Goal: Task Accomplishment & Management: Use online tool/utility

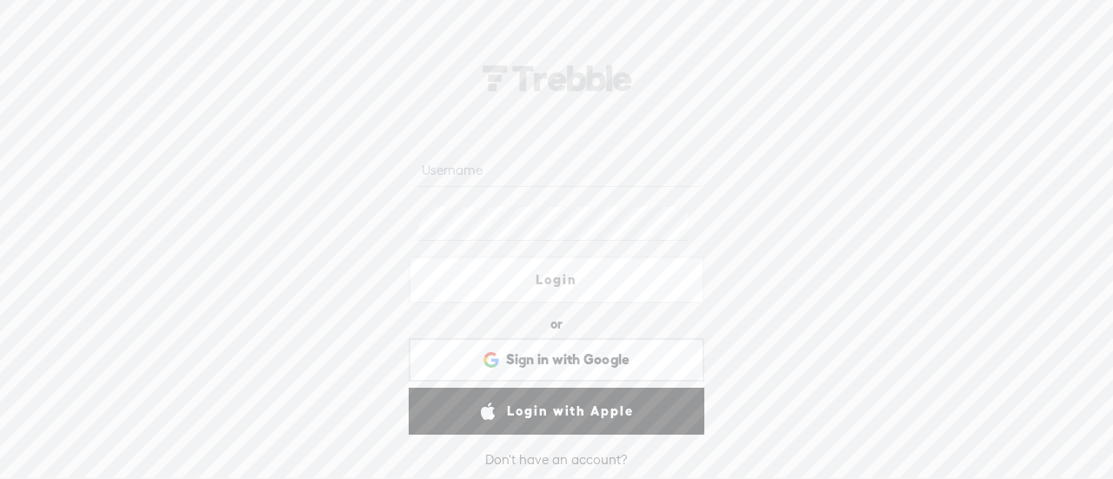
type input "[EMAIL_ADDRESS][DOMAIN_NAME]"
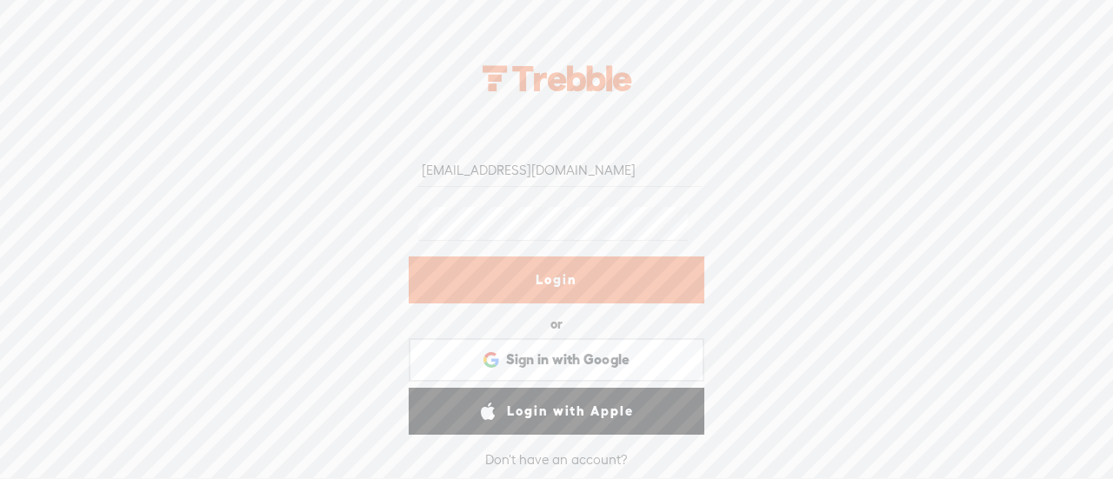
click at [581, 282] on link "Login" at bounding box center [557, 280] width 296 height 47
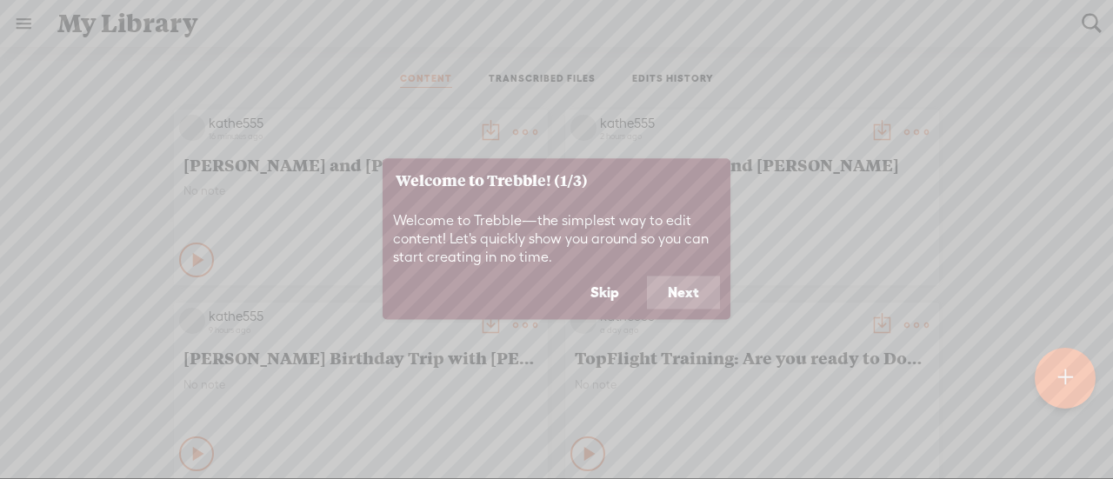
click at [612, 297] on button "Skip" at bounding box center [605, 293] width 70 height 33
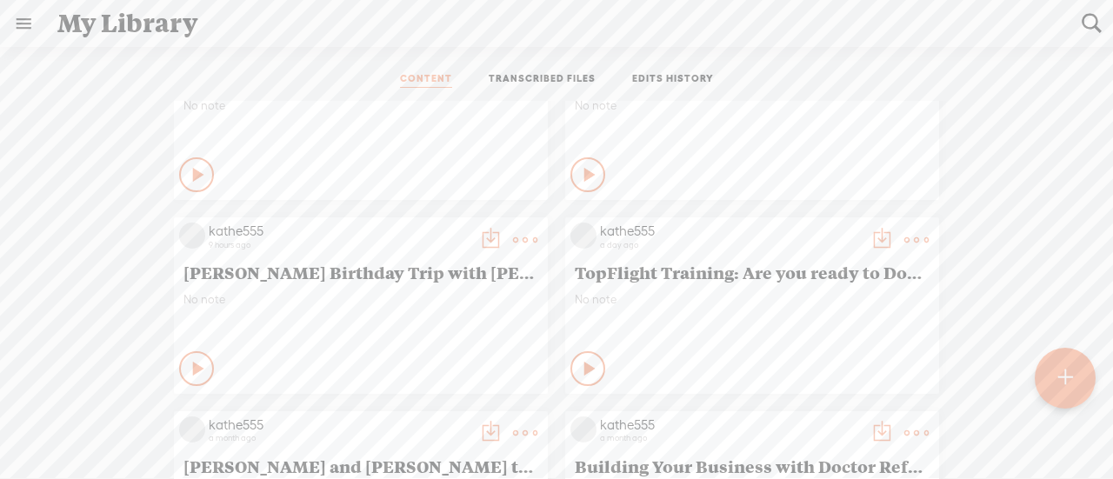
scroll to position [86, 0]
click at [190, 370] on icon at bounding box center [198, 367] width 17 height 17
click at [179, 379] on div "Stop Content" at bounding box center [196, 367] width 35 height 35
click at [513, 239] on t at bounding box center [525, 239] width 24 height 24
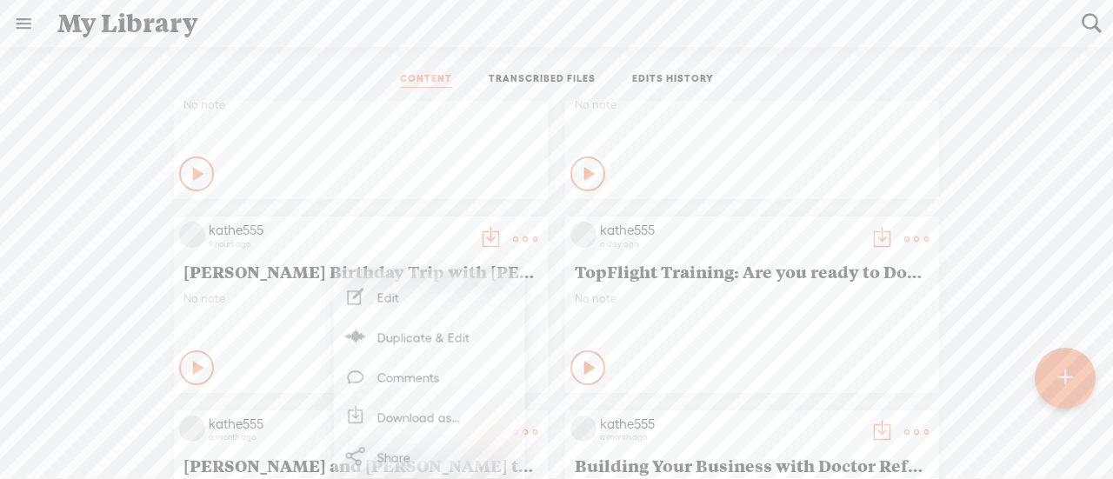
click at [442, 426] on link "Download as..." at bounding box center [430, 417] width 174 height 40
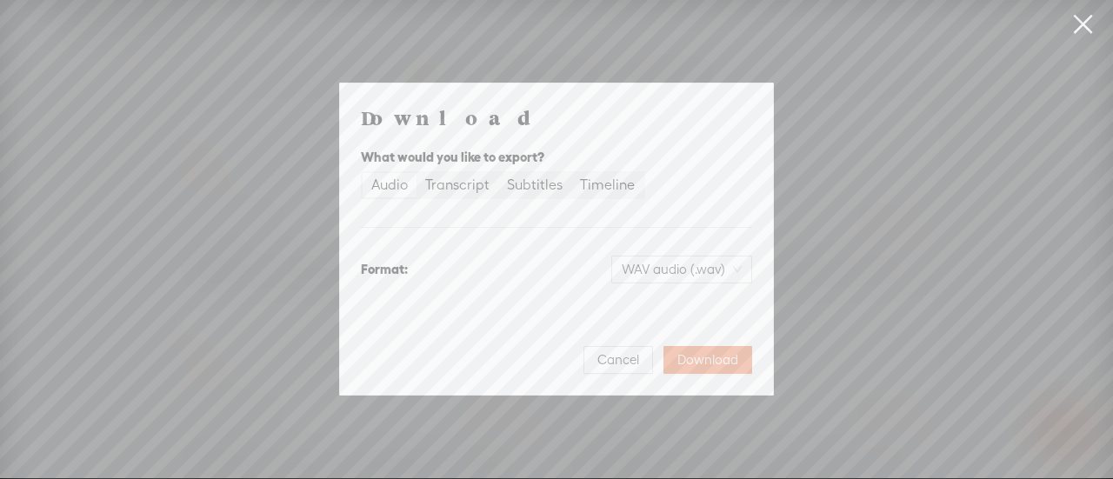
click at [378, 190] on div "Audio" at bounding box center [389, 185] width 37 height 24
click at [363, 173] on input "Audio" at bounding box center [363, 173] width 0 height 0
click at [707, 258] on span "WAV audio (.wav)" at bounding box center [682, 270] width 120 height 26
click at [656, 307] on div "MP3 audio (.mp3)" at bounding box center [668, 305] width 142 height 17
click at [734, 362] on span "Download" at bounding box center [707, 359] width 61 height 17
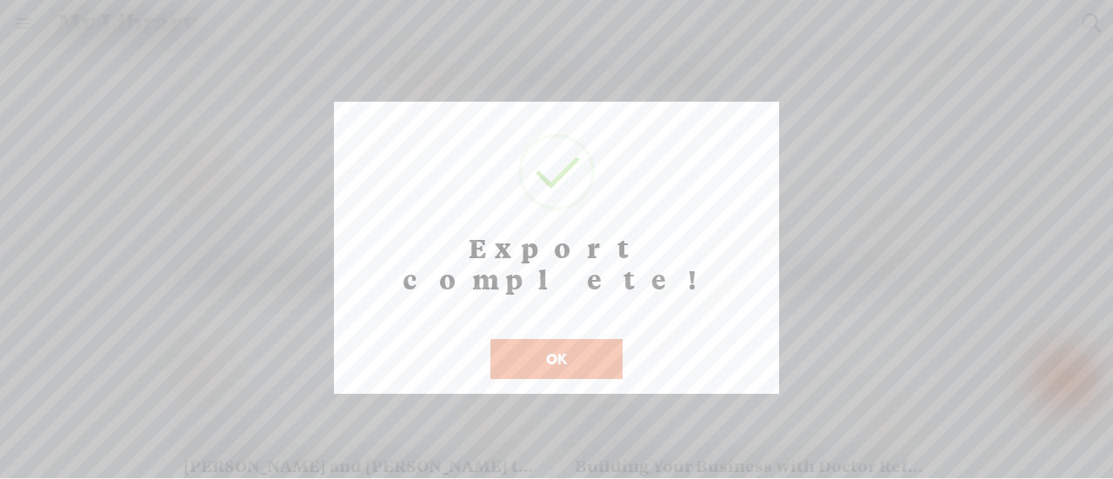
click at [570, 339] on button "OK" at bounding box center [556, 359] width 132 height 40
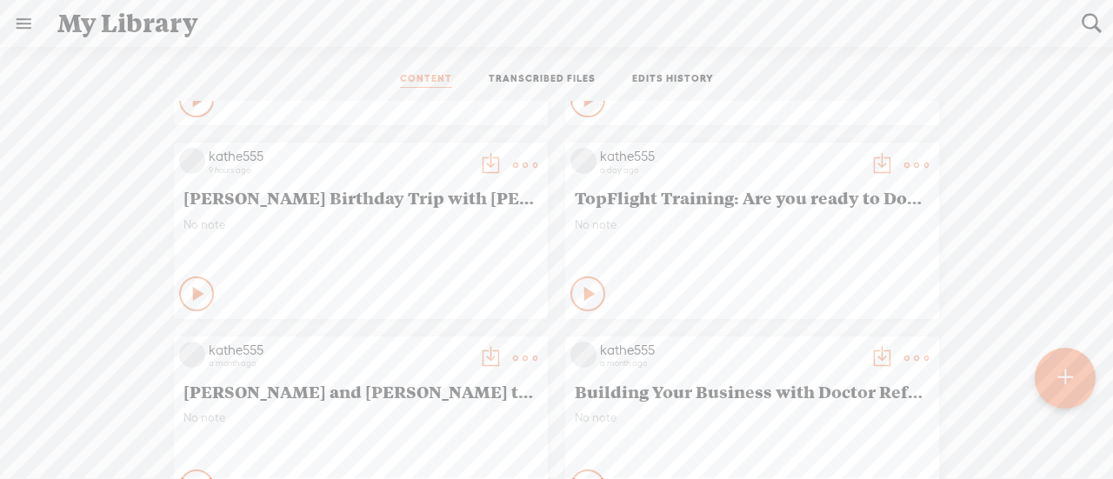
scroll to position [165, 0]
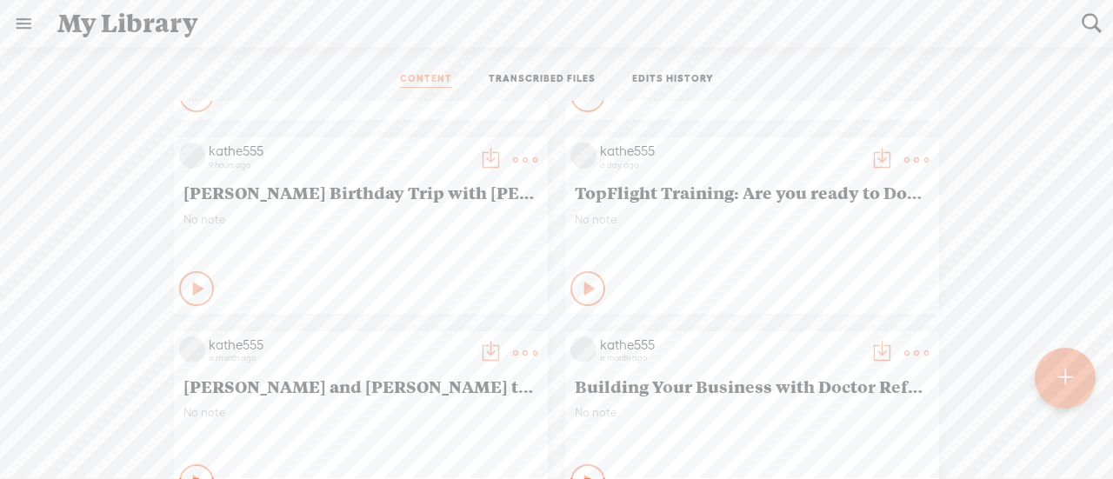
click at [582, 284] on icon at bounding box center [590, 288] width 17 height 17
click at [570, 294] on div "Stop Content" at bounding box center [587, 288] width 35 height 35
click at [907, 157] on t at bounding box center [916, 160] width 24 height 24
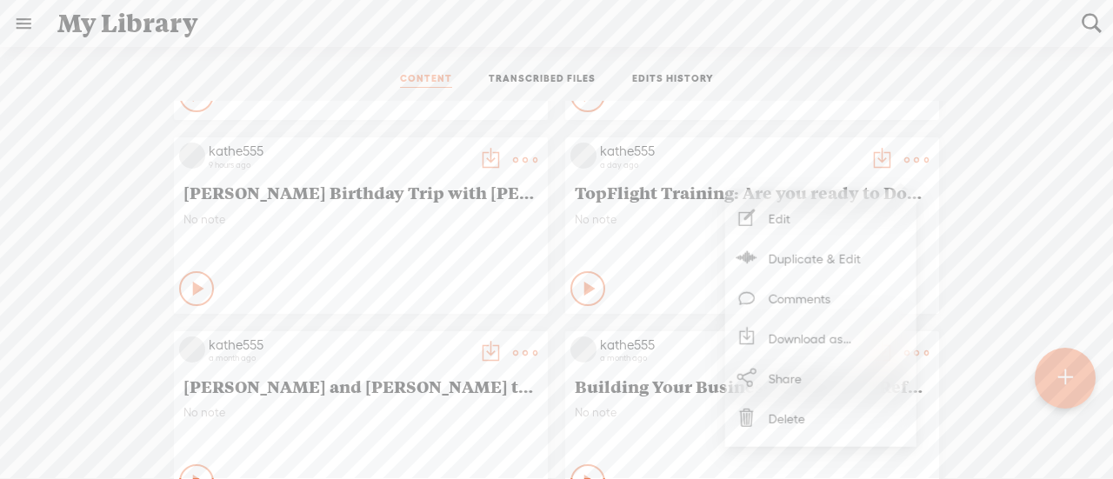
click at [825, 344] on link "Download as..." at bounding box center [821, 338] width 174 height 40
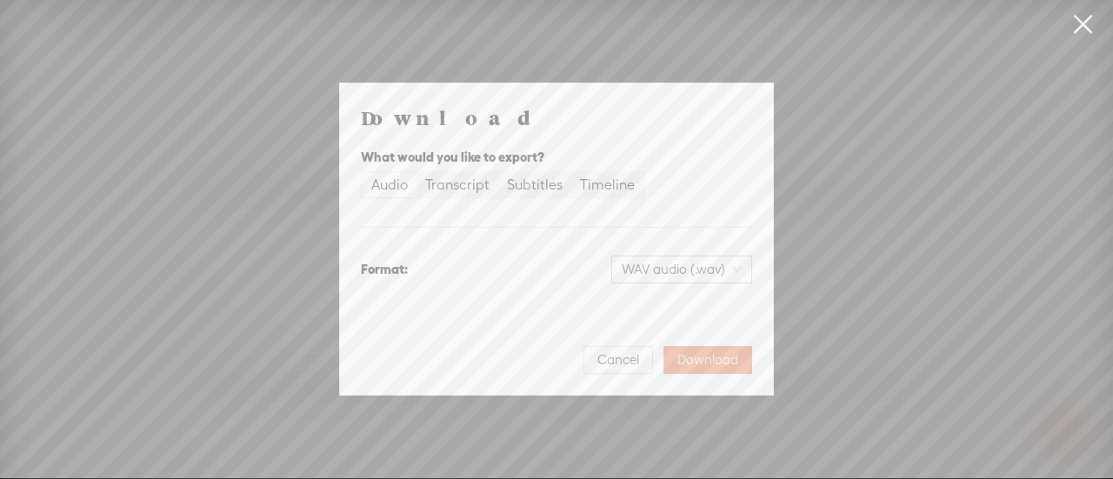
click at [691, 273] on span "WAV audio (.wav)" at bounding box center [682, 270] width 120 height 26
click at [676, 313] on div "MP3 audio (.mp3)" at bounding box center [668, 305] width 142 height 17
click at [715, 355] on span "Download" at bounding box center [707, 359] width 61 height 17
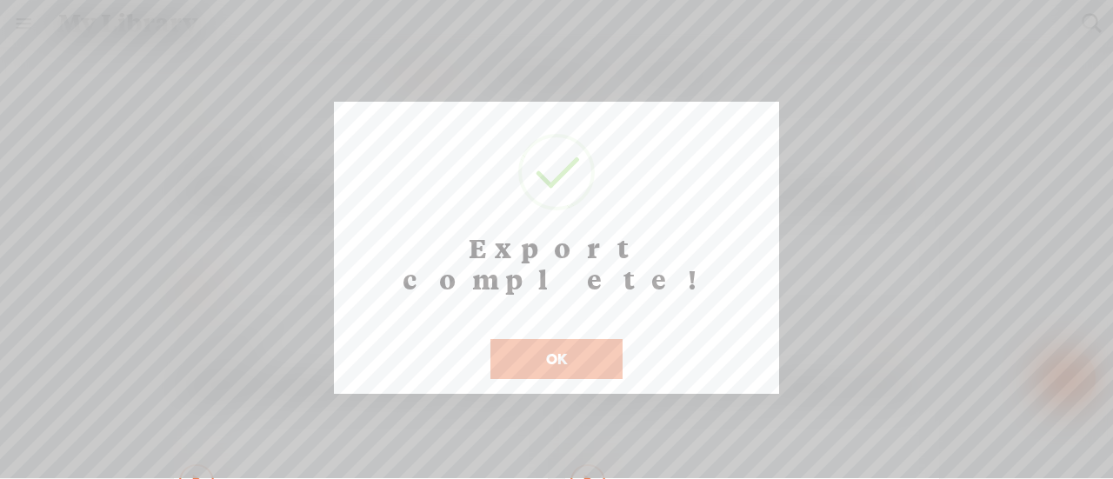
click at [570, 339] on button "OK" at bounding box center [556, 359] width 132 height 40
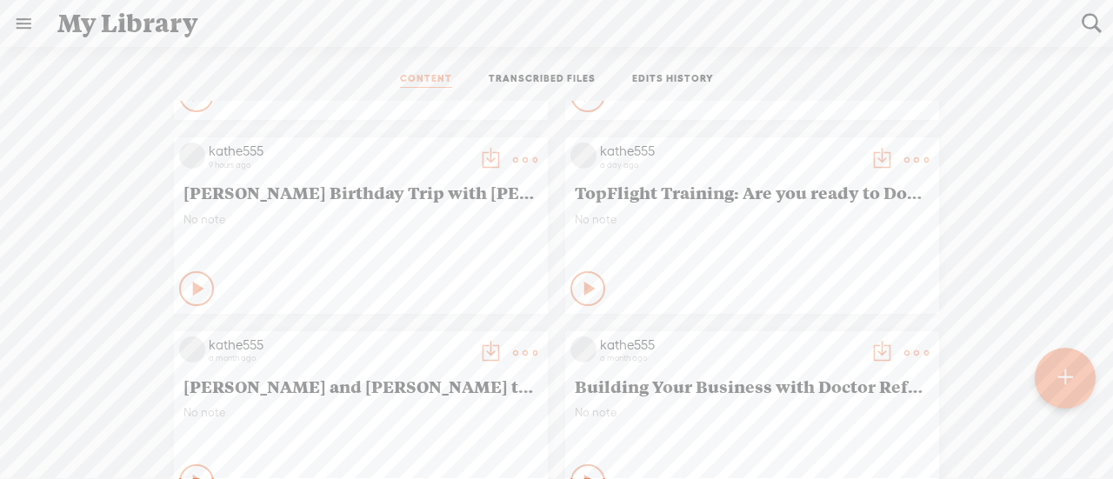
click at [1075, 382] on div at bounding box center [1065, 378] width 61 height 61
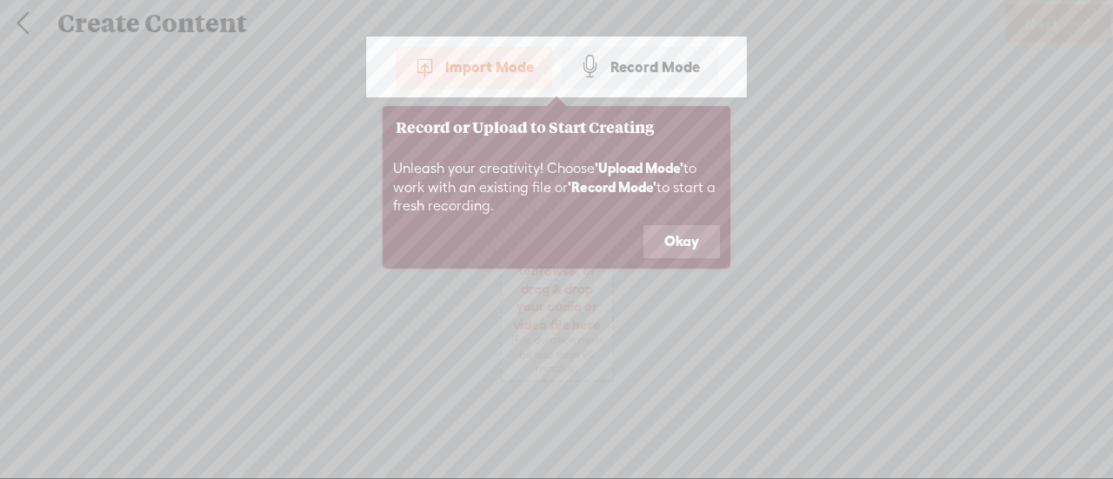
click at [513, 77] on div "Import Mode" at bounding box center [474, 66] width 157 height 43
click at [677, 249] on button "Okay" at bounding box center [682, 241] width 77 height 33
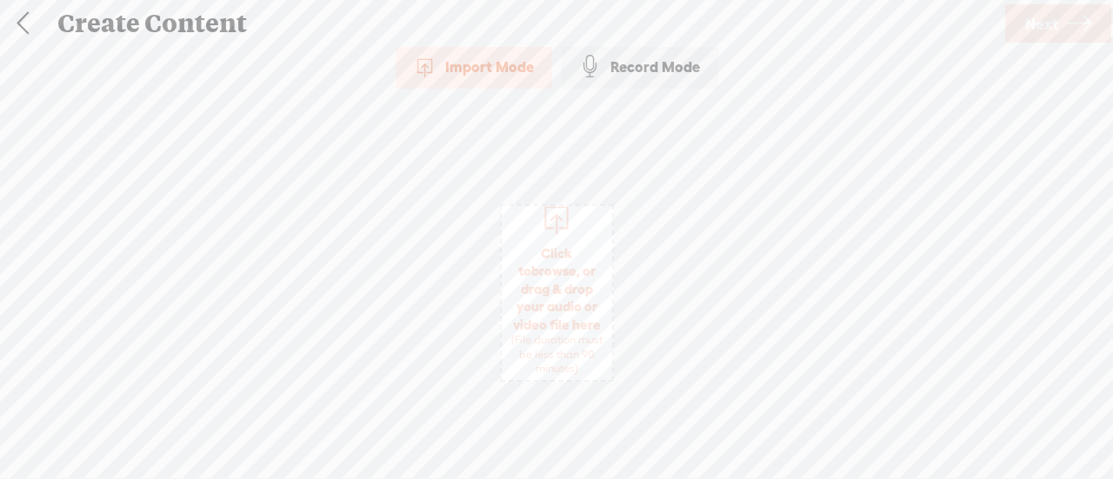
click at [570, 311] on span "Click to browse , or drag & drop your audio or video file here (File duration m…" at bounding box center [557, 310] width 110 height 149
click at [1076, 11] on icon at bounding box center [1079, 24] width 24 height 44
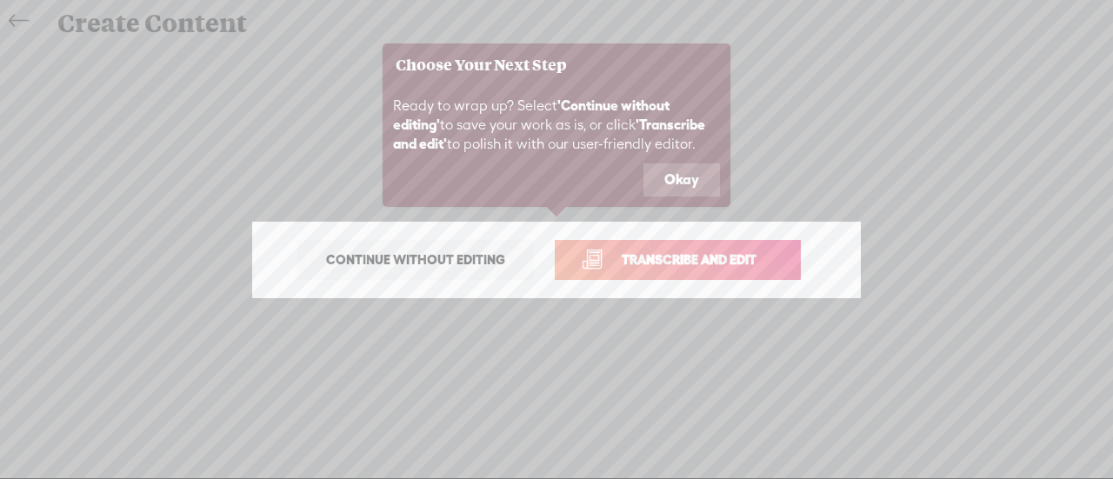
click at [725, 245] on link "Transcribe and edit" at bounding box center [678, 260] width 246 height 40
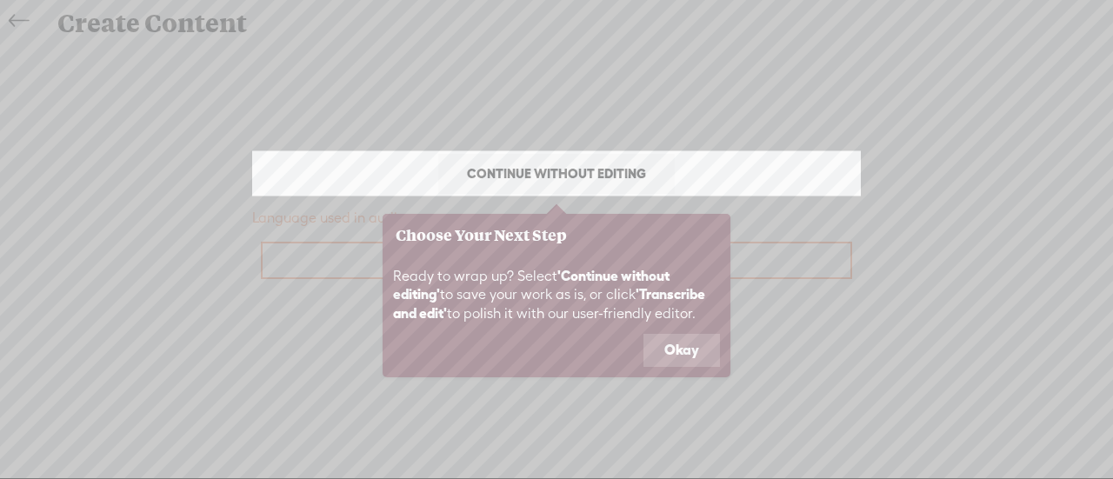
click at [324, 343] on icon at bounding box center [556, 239] width 1113 height 479
click at [668, 352] on button "Okay" at bounding box center [682, 350] width 77 height 33
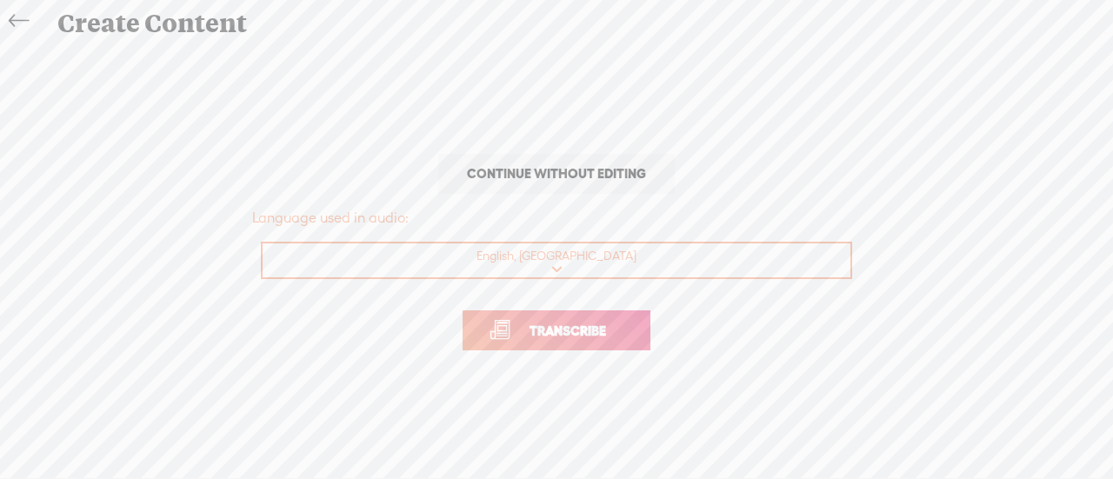
click at [589, 327] on span "Transcribe" at bounding box center [567, 331] width 113 height 20
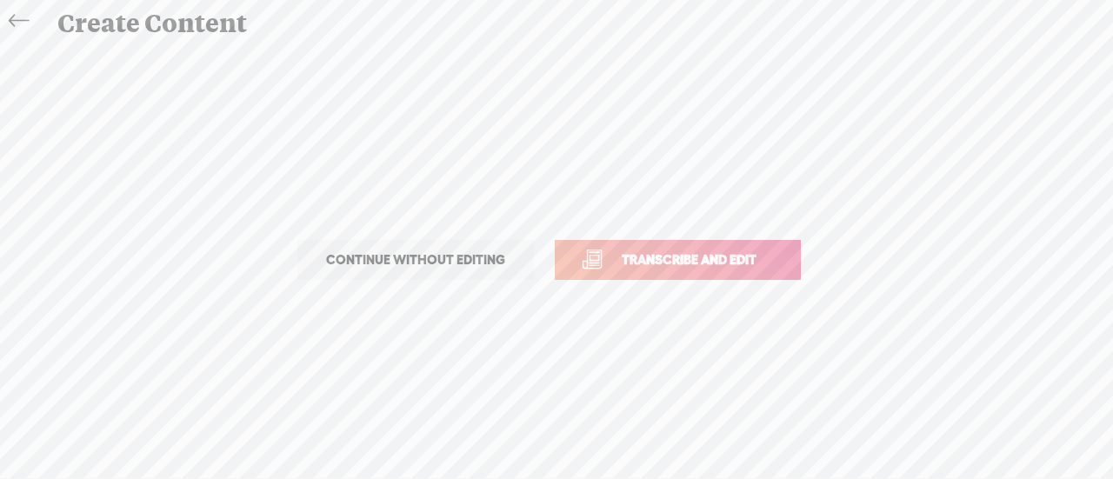
click at [19, 17] on icon at bounding box center [19, 21] width 20 height 39
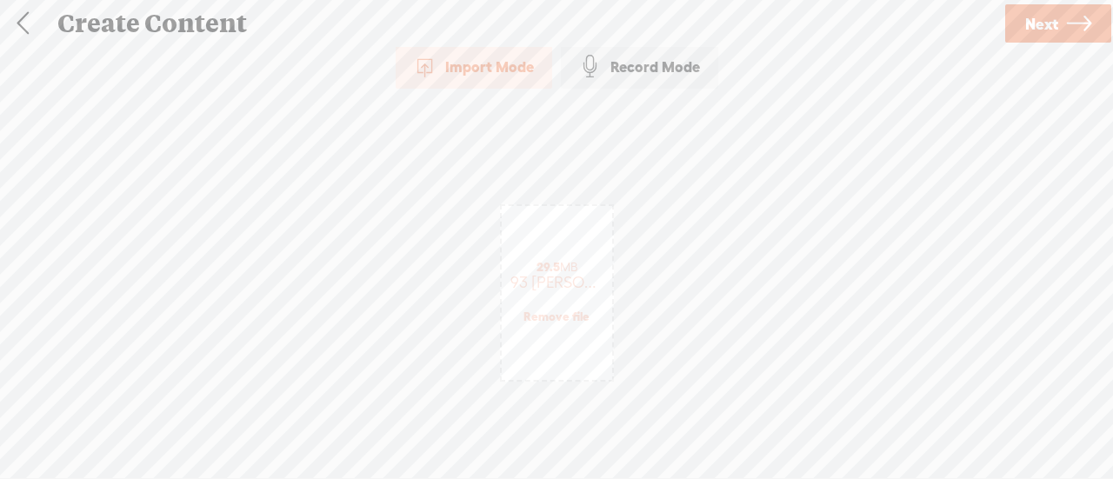
click at [24, 12] on link at bounding box center [22, 23] width 43 height 45
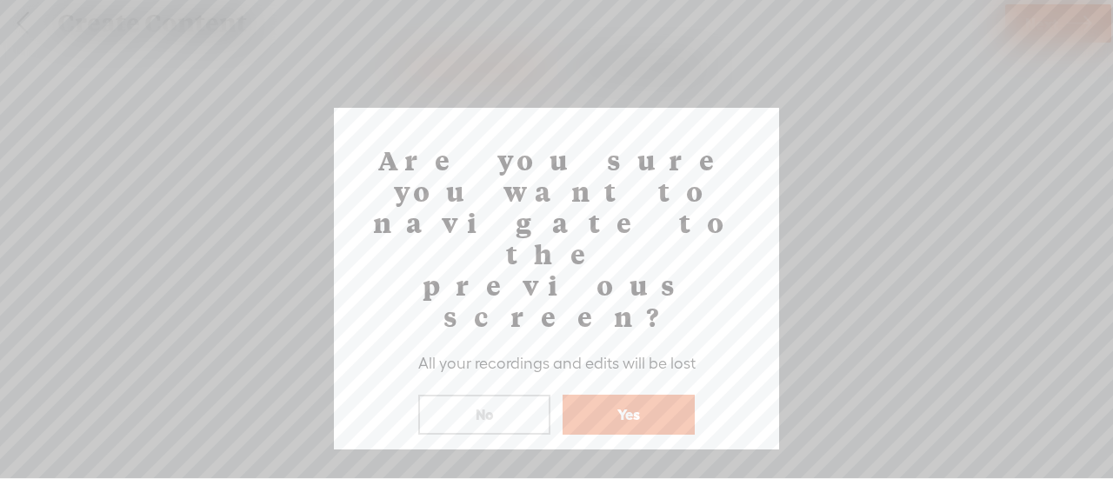
click at [622, 395] on button "Yes" at bounding box center [629, 415] width 132 height 40
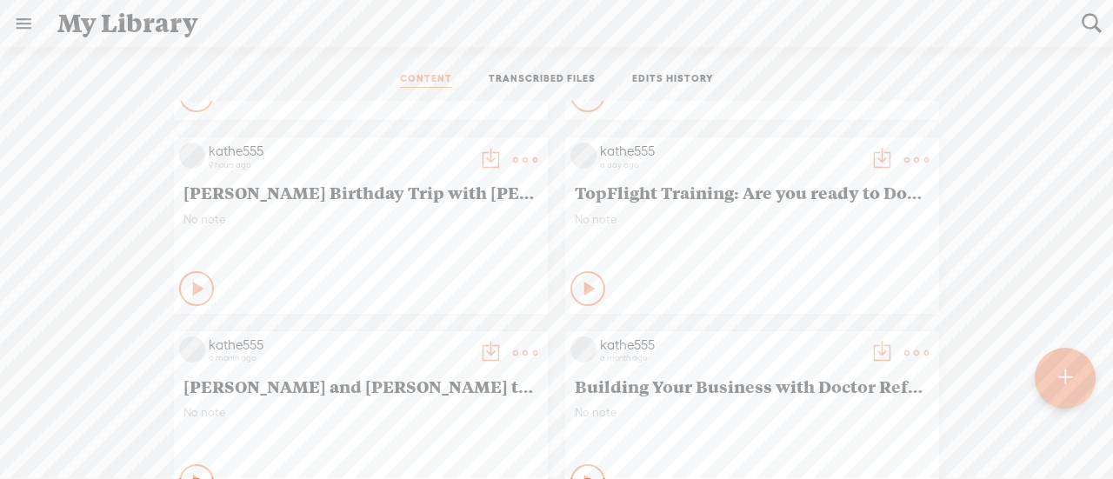
click at [1097, 1] on link at bounding box center [1091, 23] width 43 height 45
type input "downline"
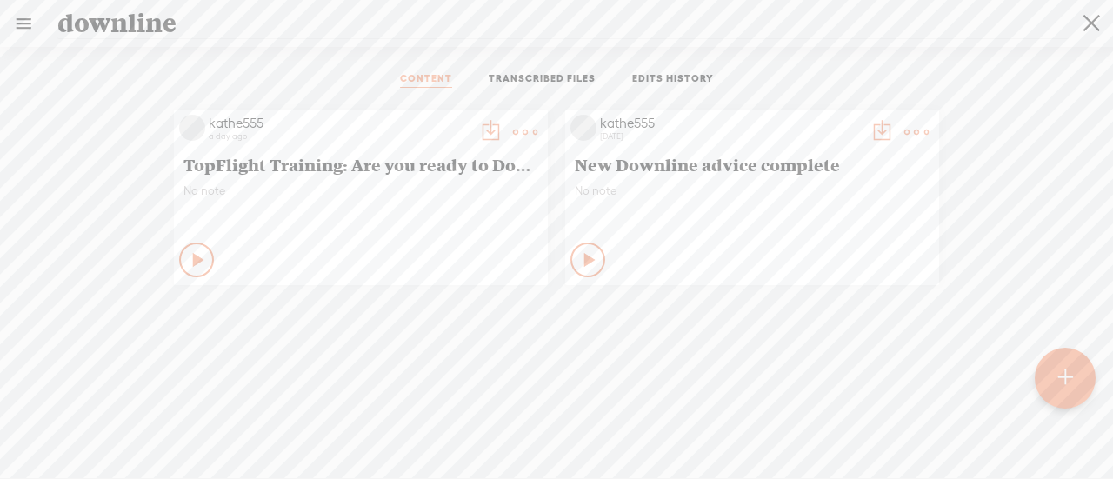
click at [401, 169] on span "TopFlight Training: Are you ready to Downline?" at bounding box center [360, 164] width 355 height 21
click at [402, 159] on span "TopFlight Training: Are you ready to Downline?" at bounding box center [360, 164] width 355 height 21
click at [420, 168] on span "TopFlight Training: Are you ready to Downline?" at bounding box center [360, 164] width 355 height 21
click at [417, 169] on span "TopFlight Training: Are you ready to Downline?" at bounding box center [360, 164] width 355 height 21
click at [179, 258] on div "Play Content" at bounding box center [196, 260] width 35 height 35
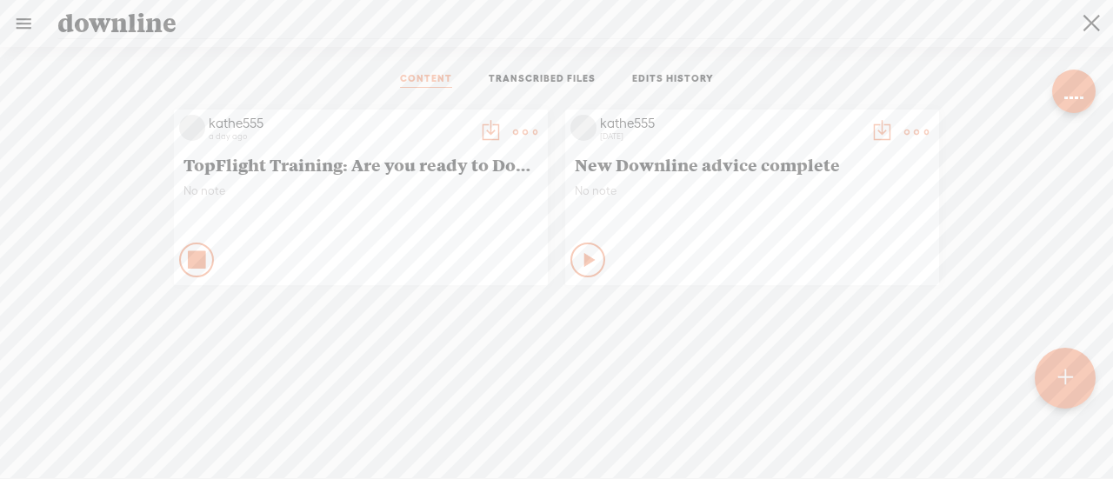
click at [179, 254] on div "Stop Content" at bounding box center [196, 260] width 35 height 35
click at [521, 121] on t at bounding box center [525, 132] width 24 height 24
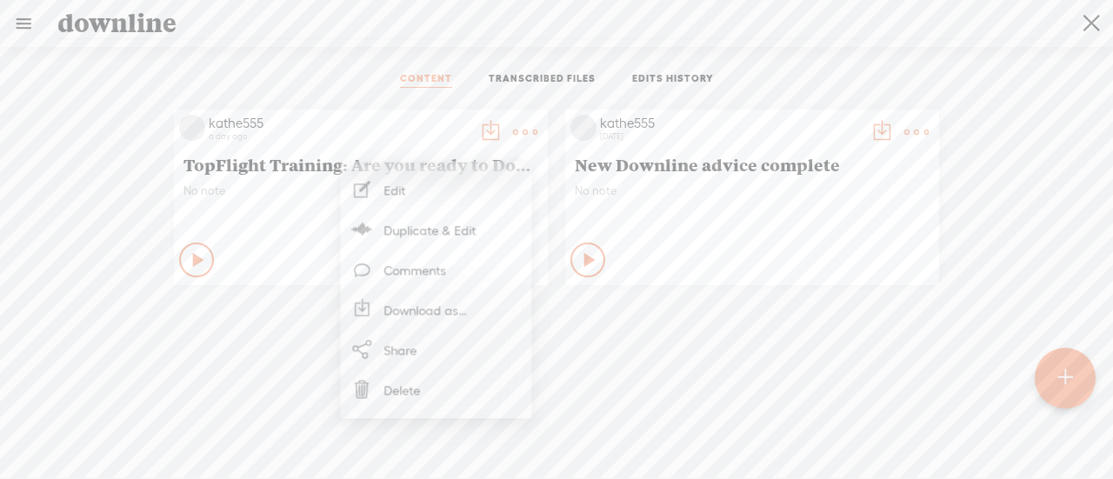
click at [404, 193] on link "Edit" at bounding box center [436, 190] width 174 height 40
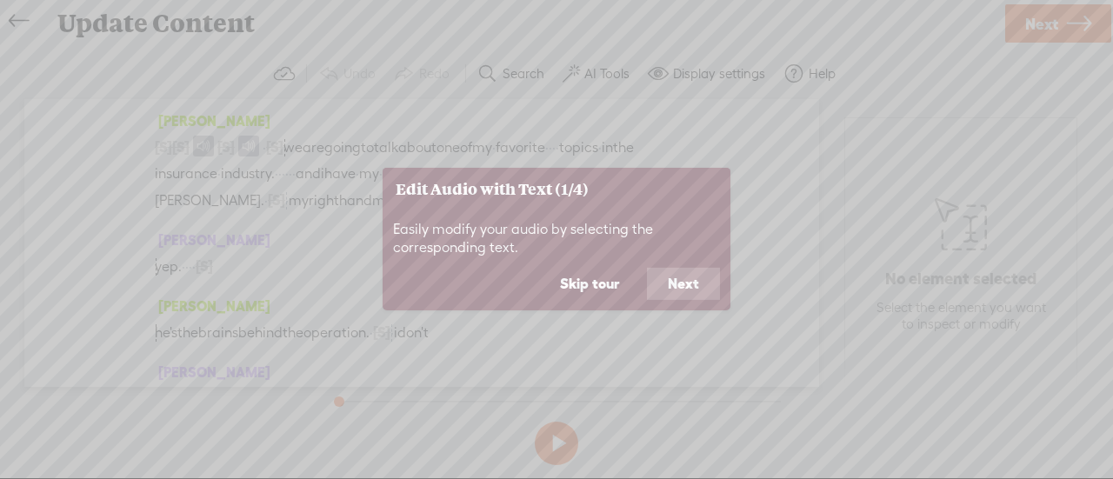
click at [683, 287] on button "Next" at bounding box center [683, 284] width 73 height 33
click at [601, 284] on button "Skip tour" at bounding box center [589, 284] width 101 height 33
click at [598, 293] on div "Joanna he's the brains behind the operation. · [S] · · uh, · · · · · · · · · we…" at bounding box center [422, 326] width 534 height 66
click at [264, 207] on span "paschke." at bounding box center [210, 201] width 110 height 26
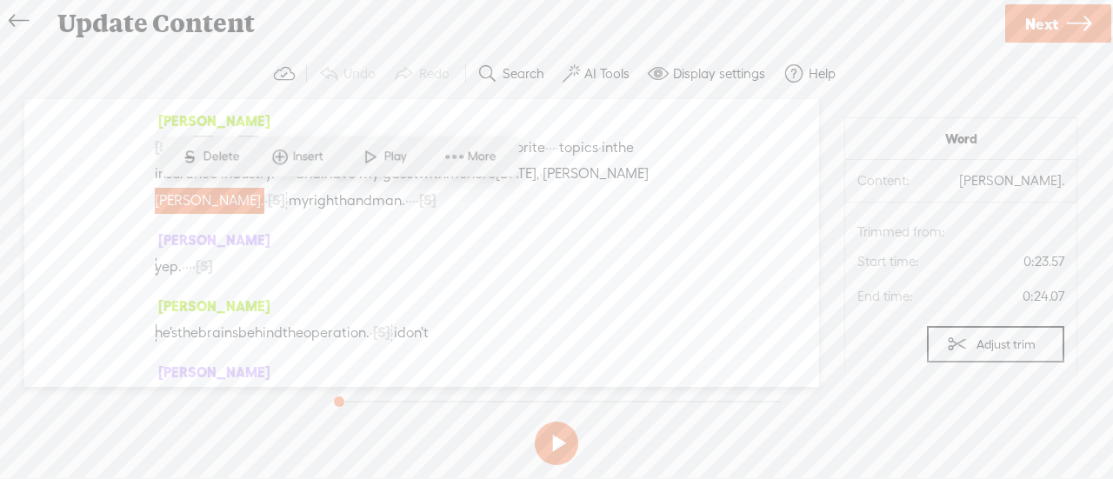
click at [631, 68] on button "AI Tools" at bounding box center [598, 74] width 85 height 35
click at [603, 77] on label "AI Tools" at bounding box center [606, 73] width 45 height 17
click at [564, 262] on div "yep. · · · · [S] um," at bounding box center [422, 266] width 534 height 27
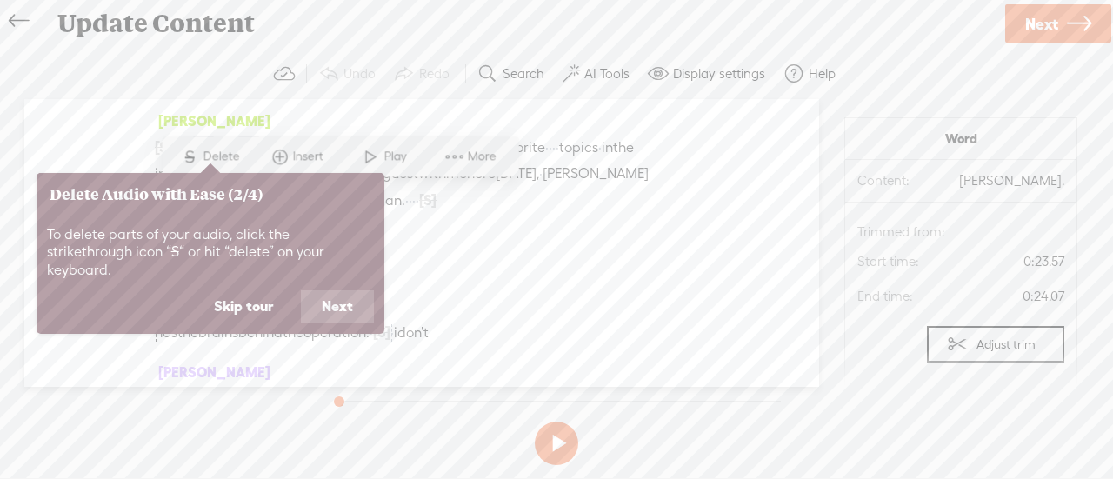
click at [266, 297] on button "Skip tour" at bounding box center [243, 306] width 101 height 33
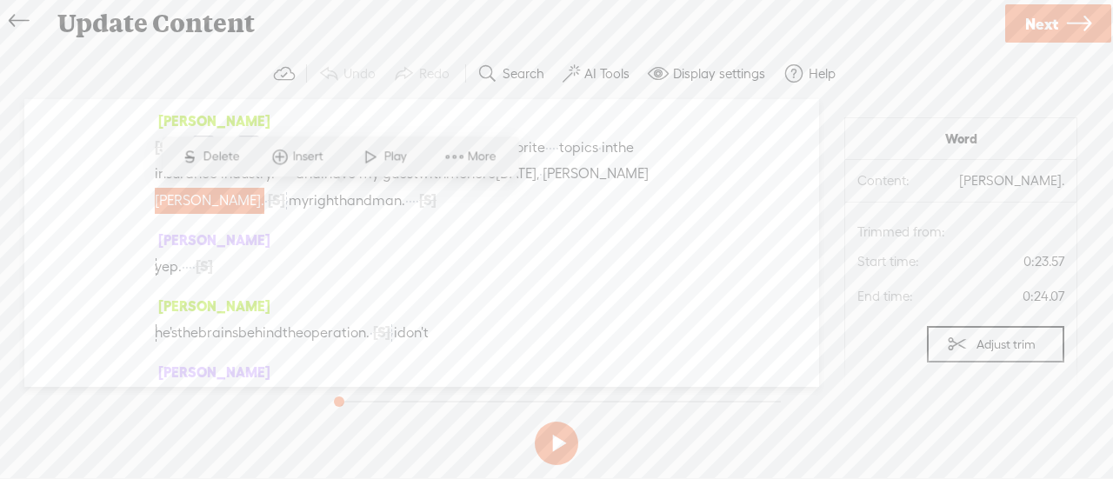
click at [770, 173] on div "Joanna [S] · · · · · · · · · · · · · · · · · · · · · · · · · · · · · good morni…" at bounding box center [421, 243] width 795 height 288
click at [171, 264] on span "yep." at bounding box center [168, 267] width 27 height 26
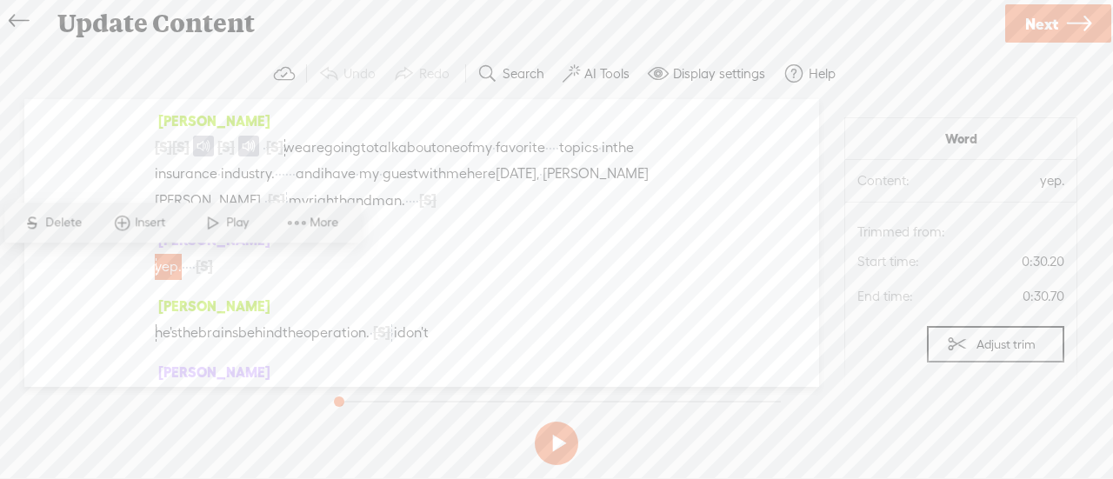
click at [170, 140] on span "[S]" at bounding box center [163, 147] width 17 height 16
click at [190, 150] on span "[S]" at bounding box center [180, 147] width 17 height 16
click at [211, 141] on span at bounding box center [203, 146] width 21 height 21
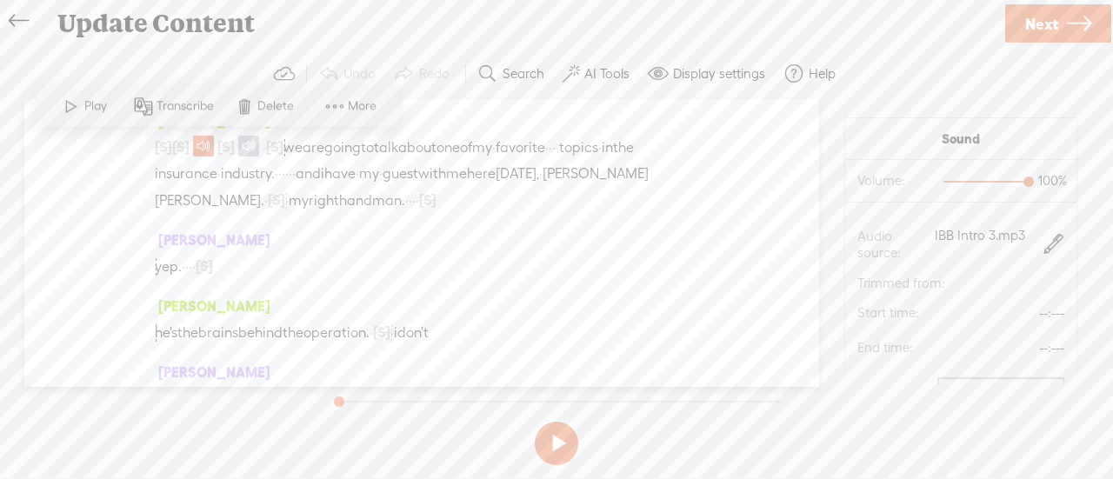
click at [554, 442] on button at bounding box center [556, 443] width 43 height 43
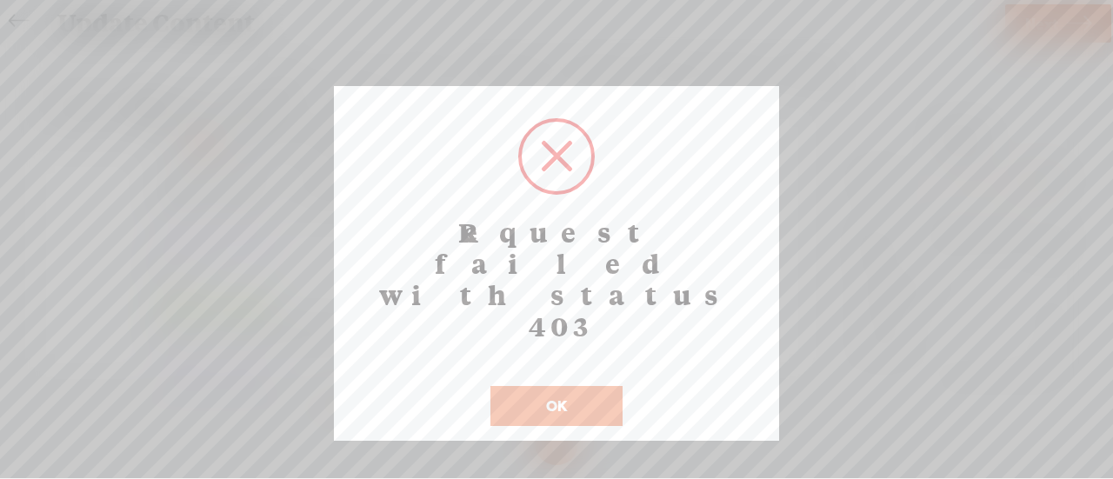
click at [586, 386] on button "OK" at bounding box center [556, 406] width 132 height 40
click at [577, 386] on button "OK" at bounding box center [556, 406] width 132 height 40
click at [555, 291] on div "Request failed with status 403 ! Not valid! Cancel OK" at bounding box center [556, 263] width 445 height 355
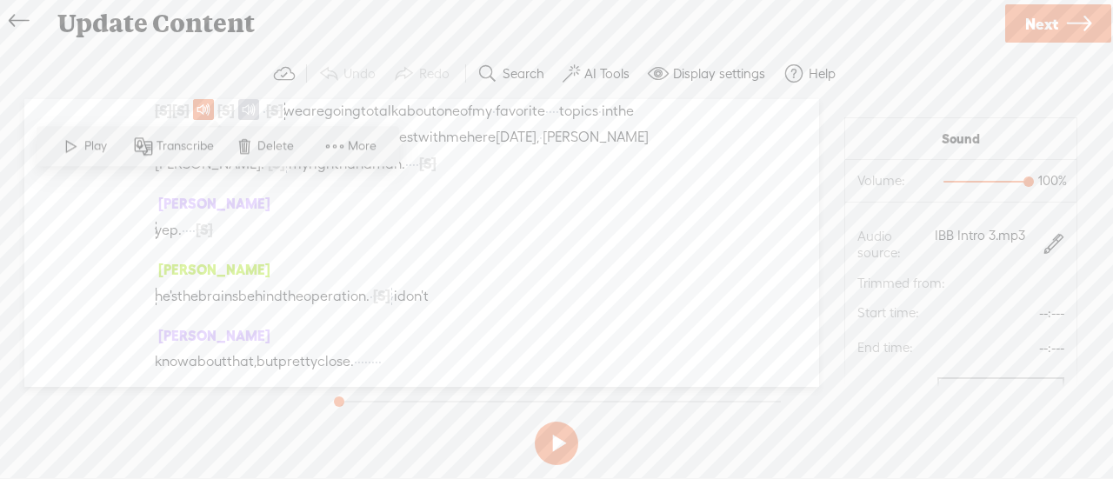
scroll to position [37, 0]
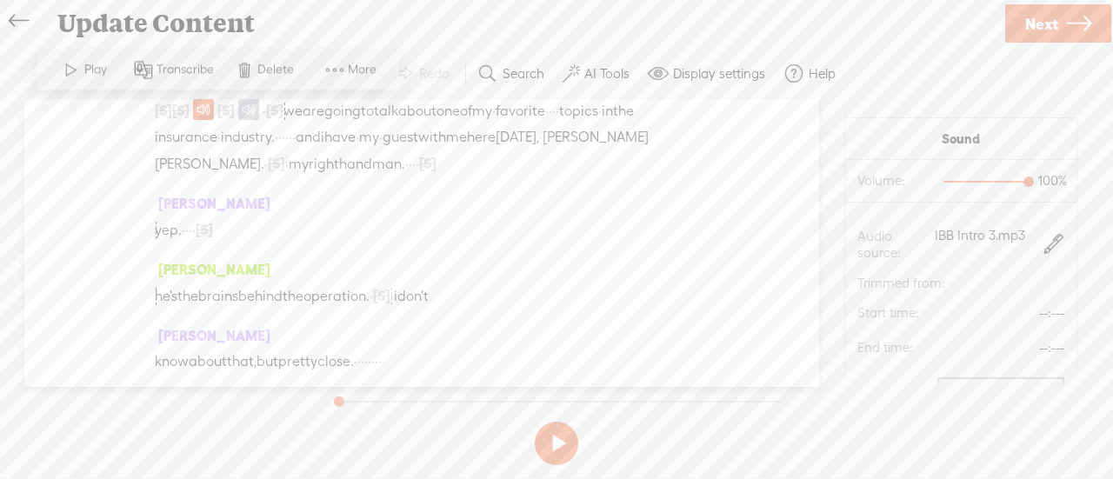
click at [10, 19] on icon at bounding box center [19, 21] width 20 height 39
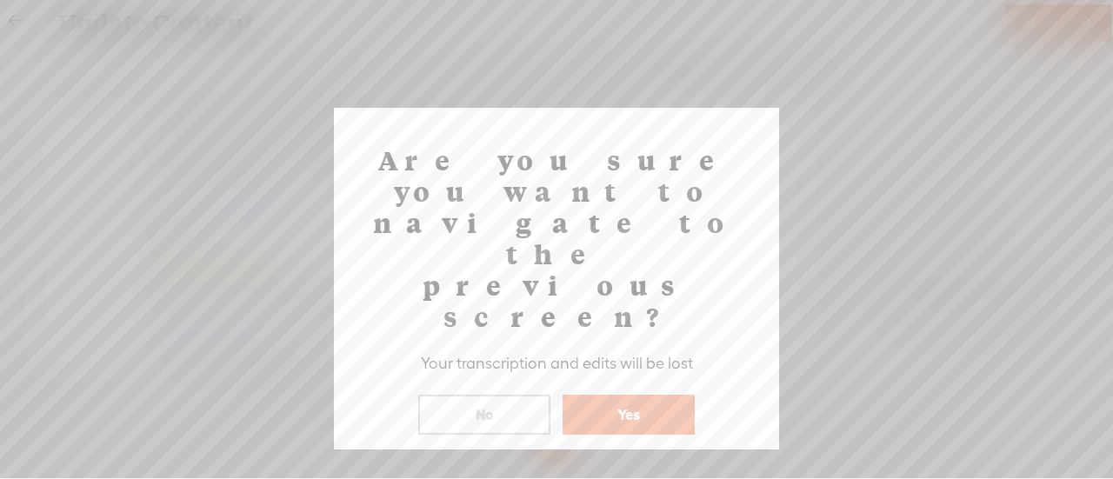
click at [628, 395] on button "Yes" at bounding box center [629, 415] width 132 height 40
click at [630, 395] on button "Yes" at bounding box center [629, 415] width 132 height 40
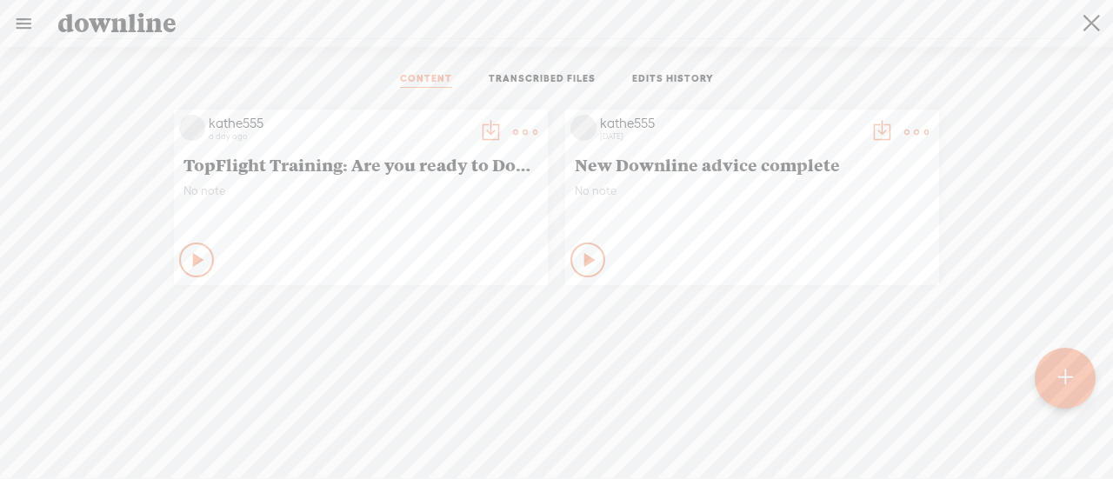
click at [1086, 14] on t at bounding box center [1092, 24] width 17 height 44
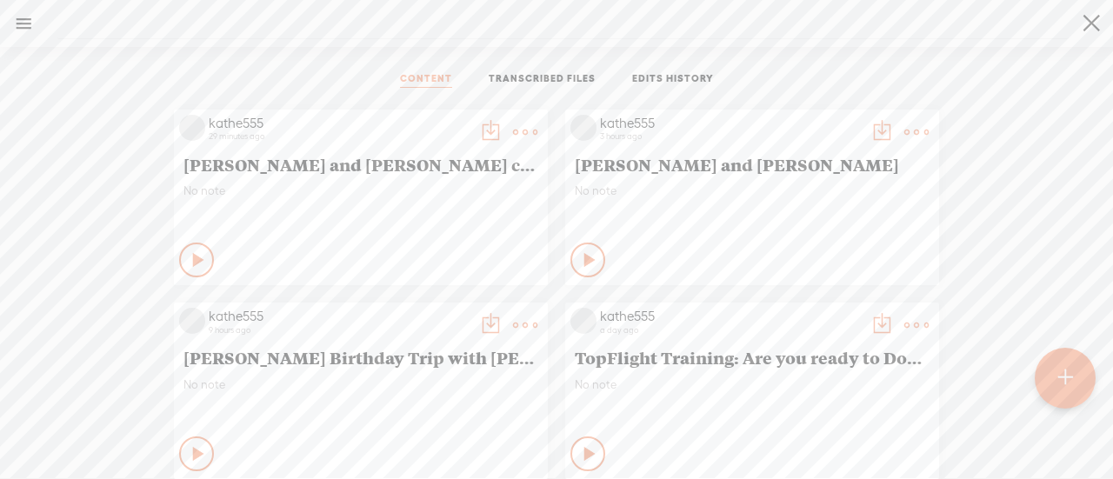
click at [1055, 383] on div at bounding box center [1065, 378] width 61 height 61
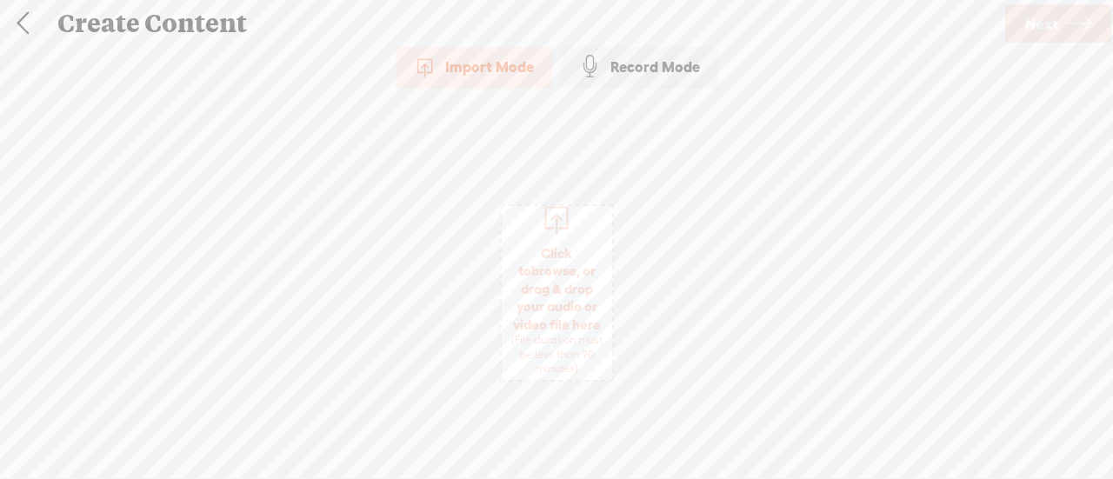
click at [557, 283] on span "Click to browse , or drag & drop your audio or video file here (File duration m…" at bounding box center [557, 310] width 110 height 149
click at [19, 30] on link at bounding box center [22, 23] width 43 height 45
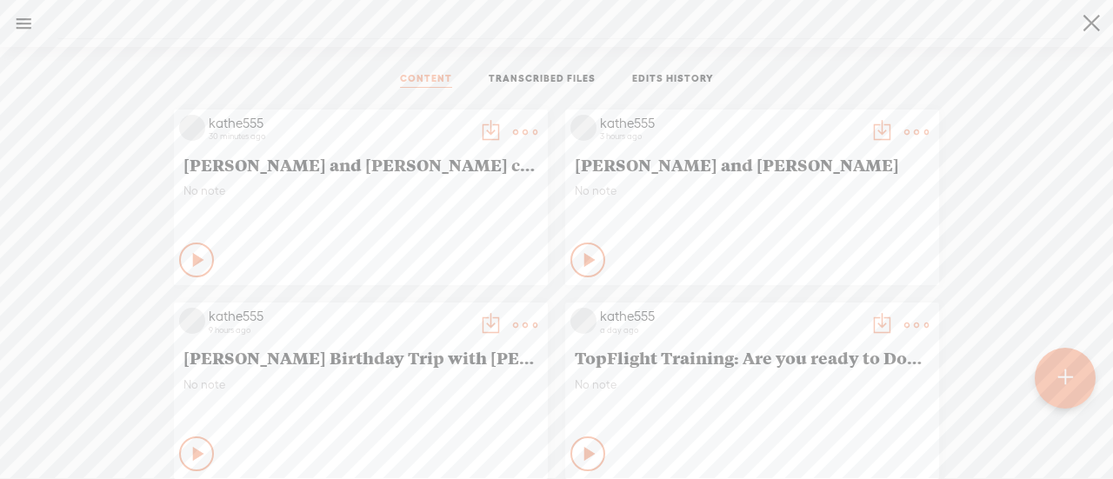
click at [1055, 364] on div at bounding box center [1065, 378] width 61 height 61
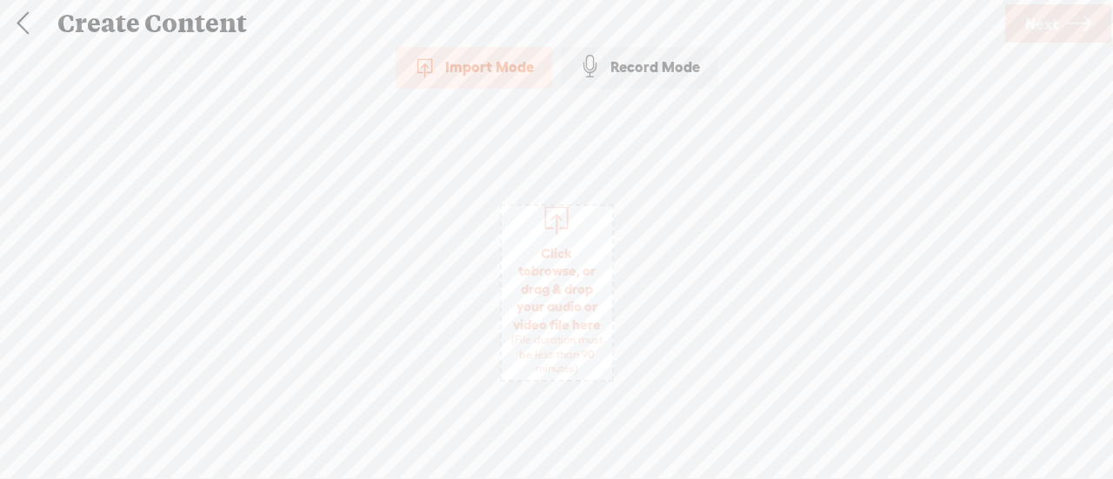
click at [550, 286] on span "Click to browse , or drag & drop your audio or video file here (File duration m…" at bounding box center [557, 310] width 110 height 149
click at [1046, 23] on span "Next" at bounding box center [1041, 24] width 33 height 44
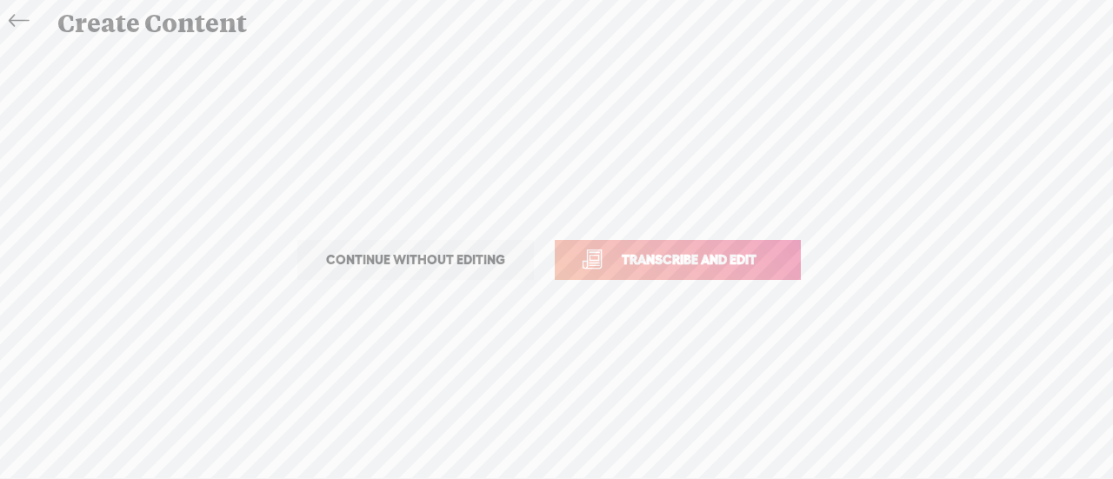
click at [709, 263] on span "Transcribe and edit" at bounding box center [689, 260] width 171 height 20
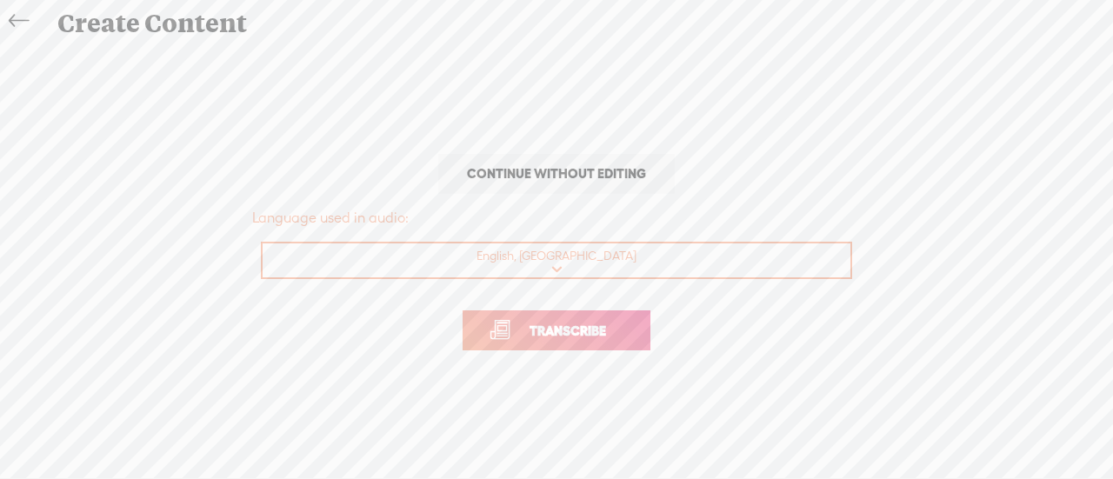
click at [584, 325] on span "Transcribe" at bounding box center [567, 331] width 113 height 20
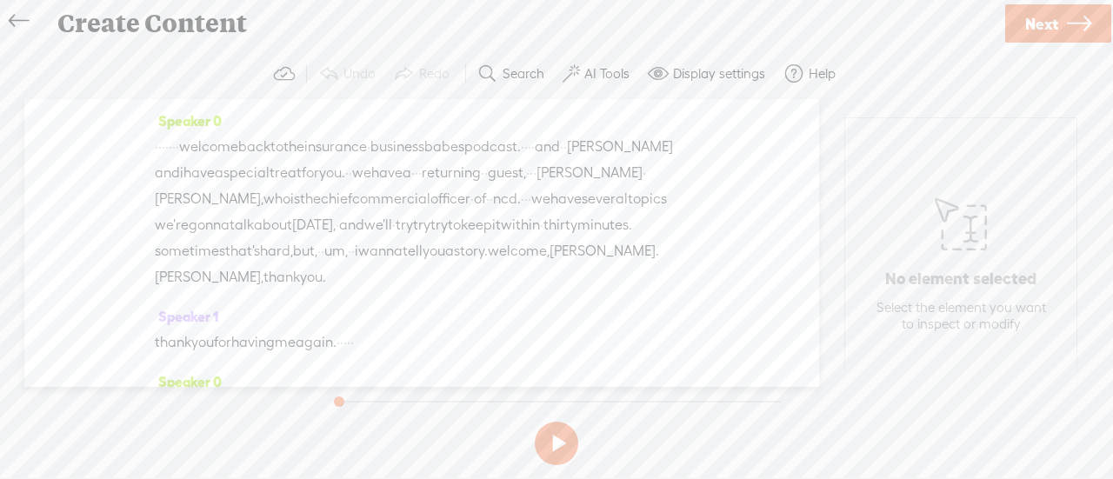
click at [599, 71] on label "AI Tools" at bounding box center [606, 73] width 45 height 17
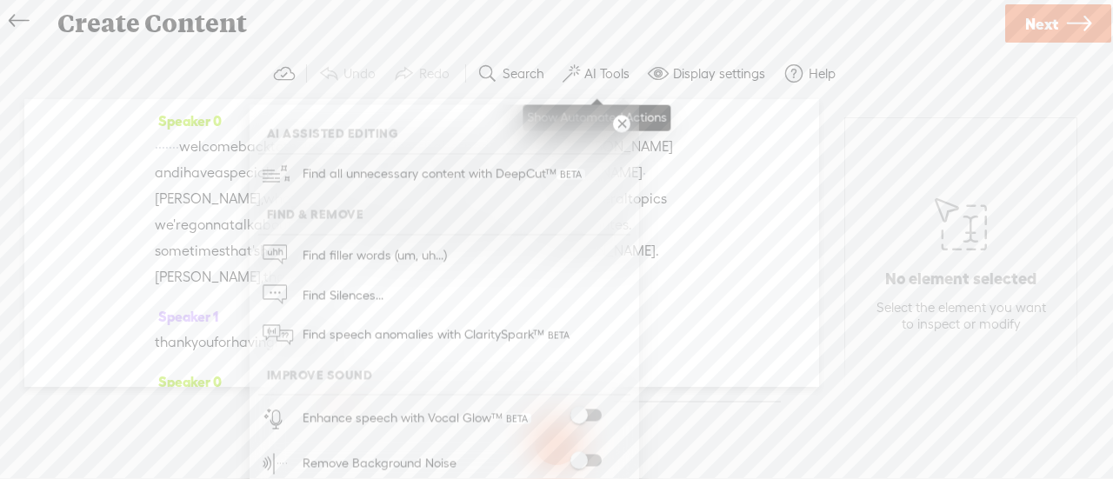
click at [445, 180] on span "Find all unnecessary content with DeepCut™" at bounding box center [443, 174] width 295 height 41
click at [345, 169] on span "you." at bounding box center [332, 173] width 26 height 26
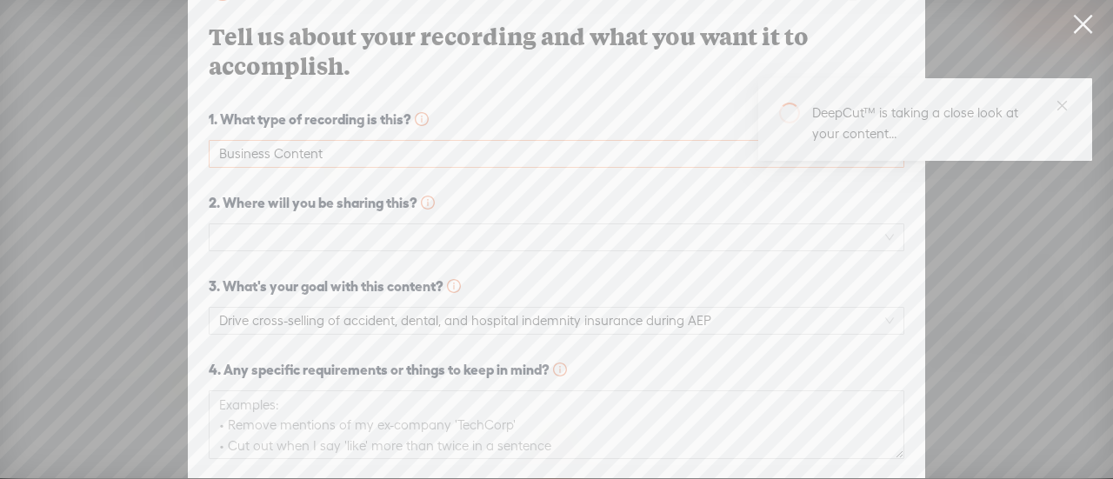
click at [396, 145] on span "Business Content" at bounding box center [556, 154] width 675 height 26
click at [285, 150] on span "Business Content" at bounding box center [556, 154] width 675 height 26
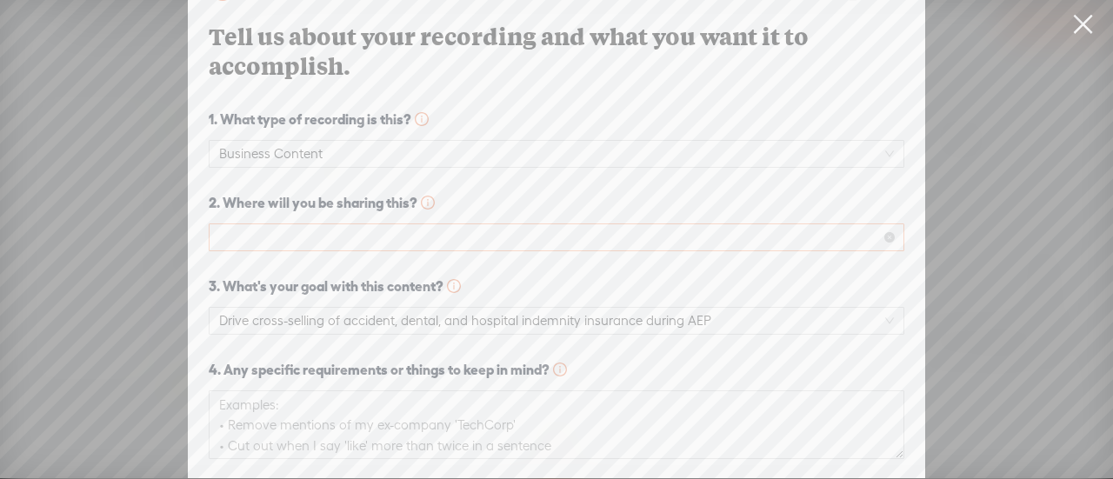
click at [336, 233] on span at bounding box center [556, 237] width 675 height 26
click at [325, 157] on span "Business Content" at bounding box center [556, 154] width 675 height 26
click at [0, 0] on strong "Business presentation" at bounding box center [0, 0] width 0 height 0
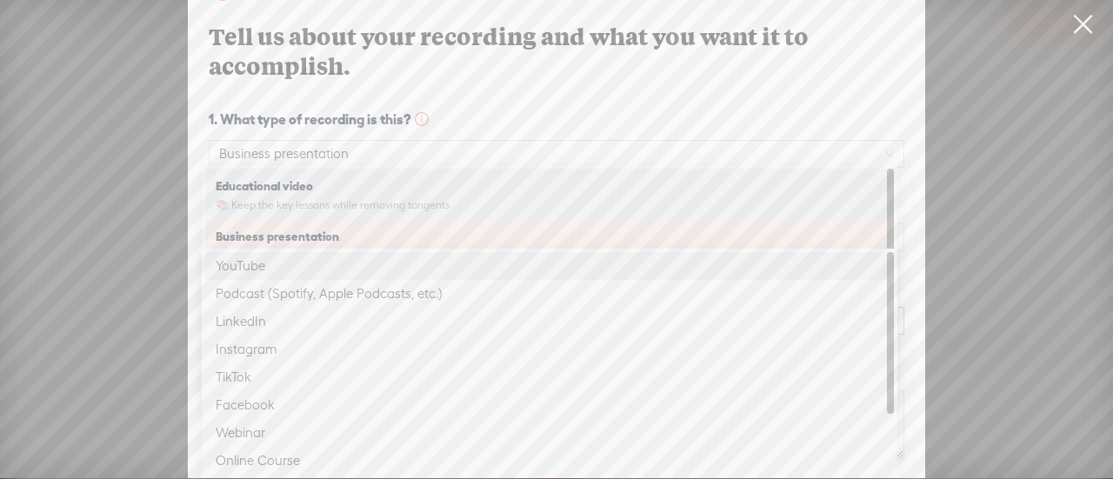
click at [313, 308] on span "Drive cross-selling of accident, dental, and hospital indemnity insurance durin…" at bounding box center [556, 321] width 675 height 26
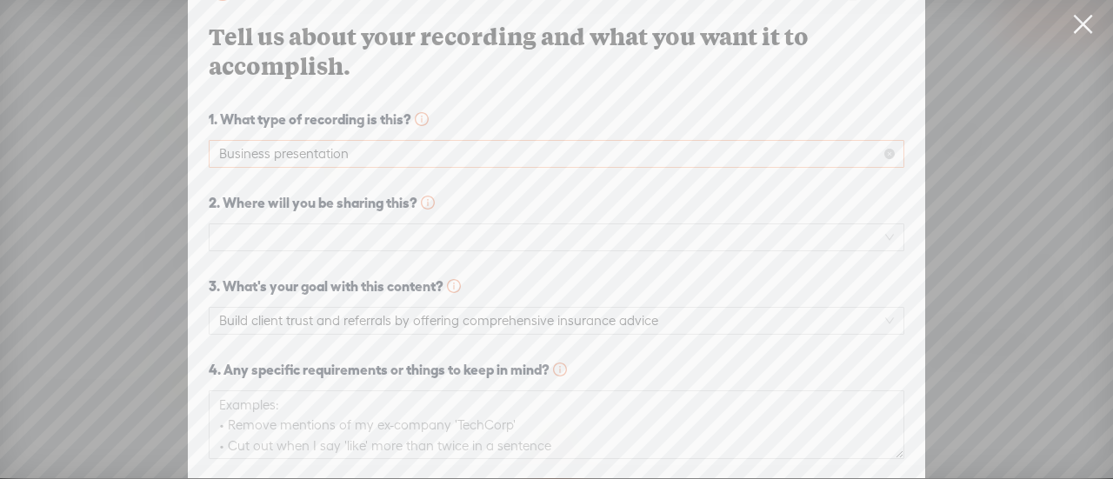
click at [370, 143] on span "Business presentation" at bounding box center [556, 154] width 675 height 26
click at [330, 153] on span "Business presentation" at bounding box center [556, 154] width 675 height 26
click at [320, 157] on span "Business presentation" at bounding box center [556, 154] width 675 height 26
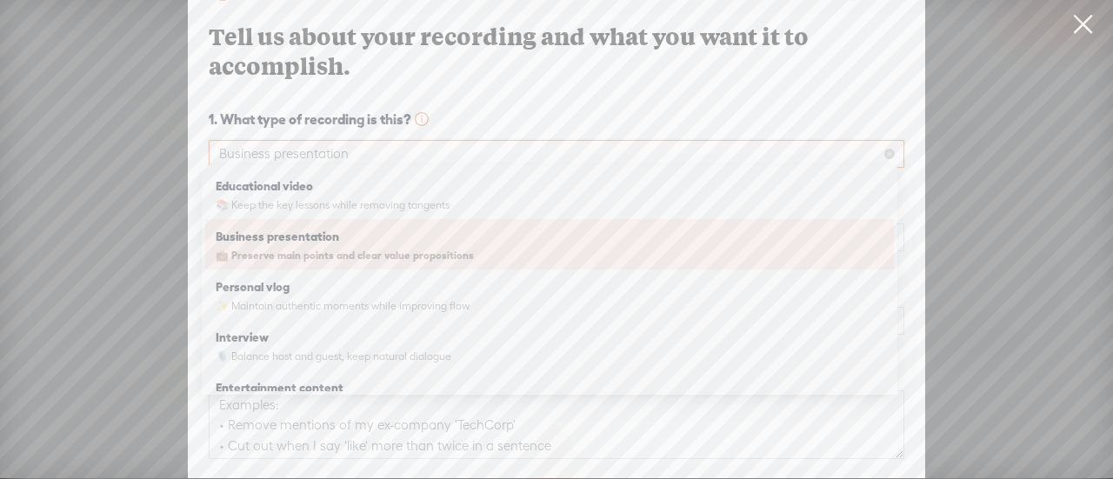
click at [386, 146] on span "Business presentation" at bounding box center [556, 154] width 675 height 26
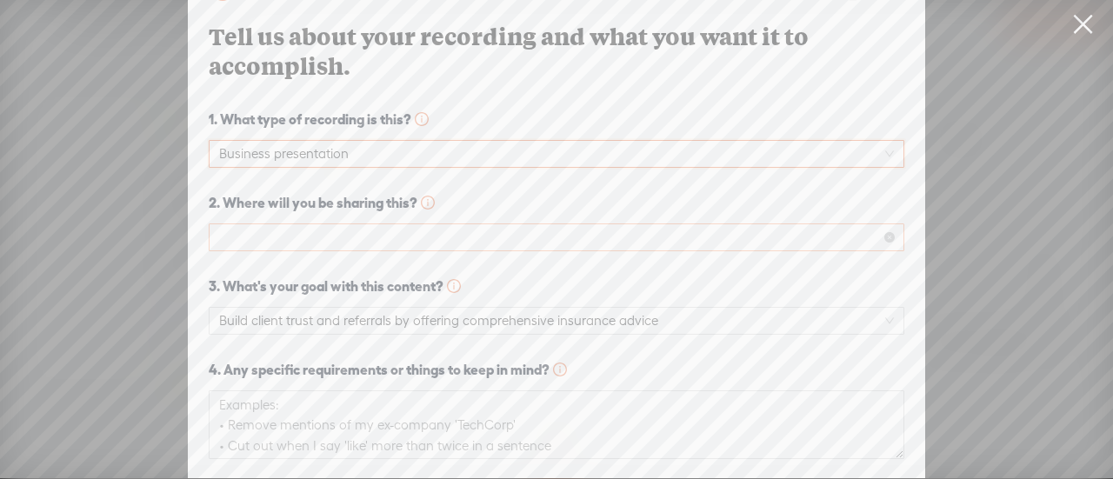
drag, startPoint x: 386, startPoint y: 147, endPoint x: 278, endPoint y: 236, distance: 139.6
click at [386, 147] on span "Business presentation" at bounding box center [556, 154] width 675 height 26
click at [784, 141] on span "Business presentation" at bounding box center [556, 154] width 675 height 26
click at [0, 0] on strong "Business presentation" at bounding box center [0, 0] width 0 height 0
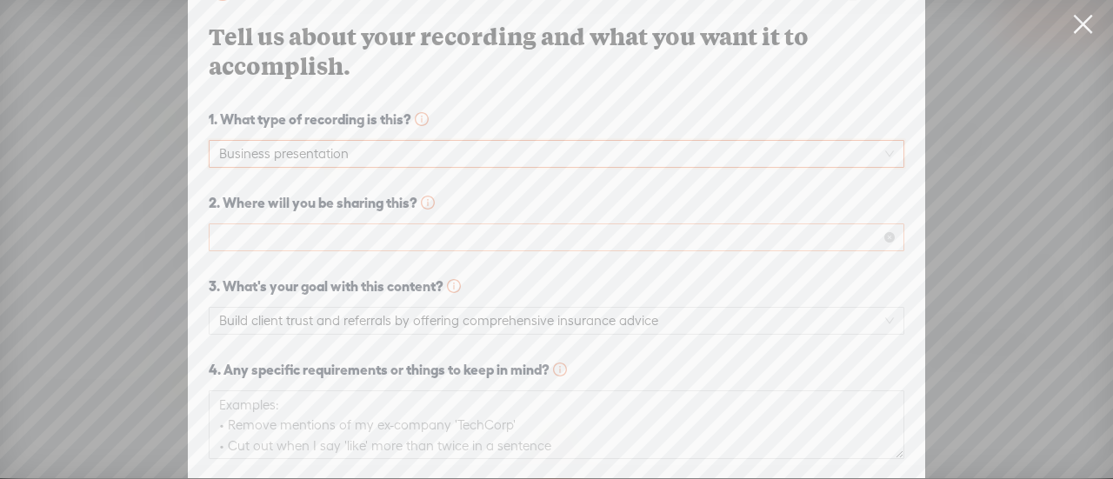
click at [264, 224] on span at bounding box center [556, 237] width 675 height 26
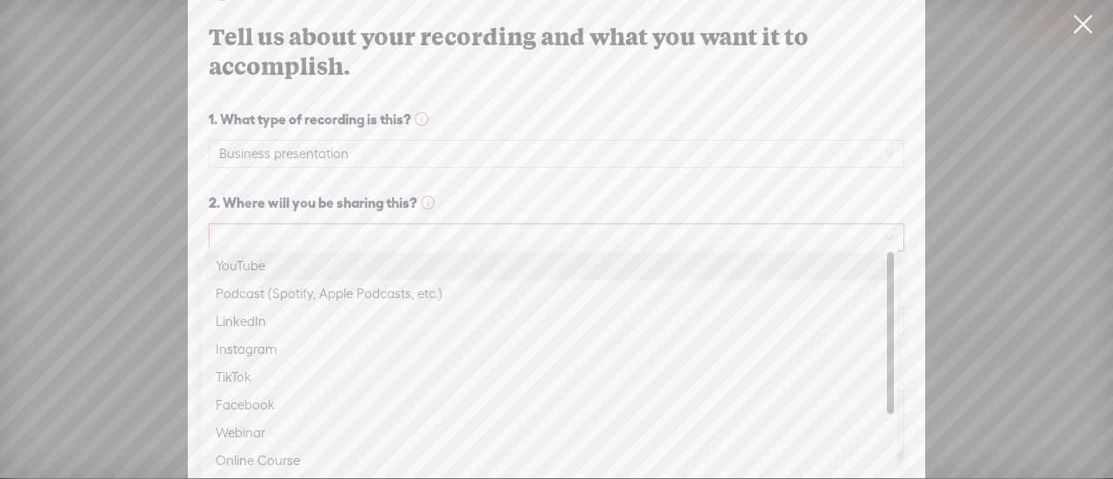
click at [278, 294] on div "Podcast (Spotify, Apple Podcasts, etc.)" at bounding box center [550, 293] width 668 height 21
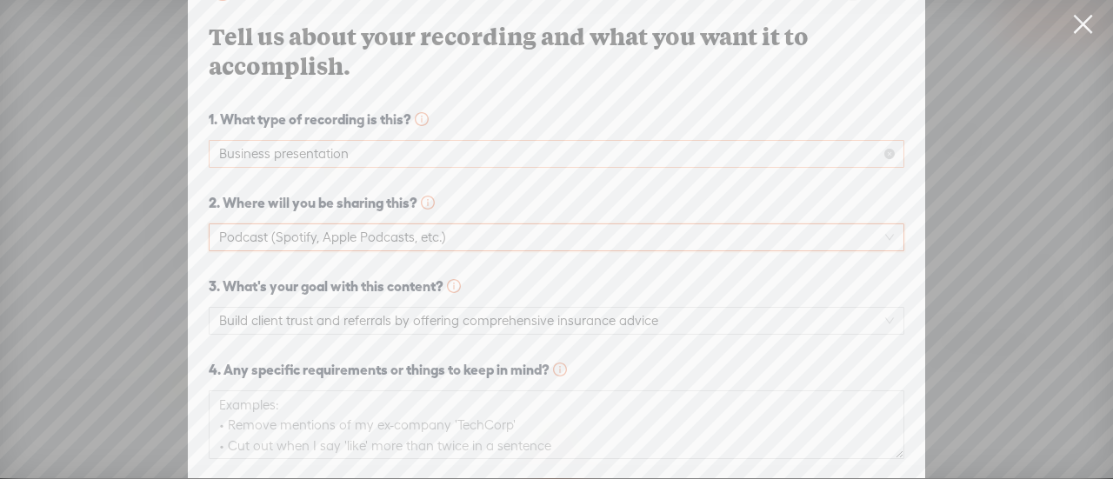
click at [282, 149] on span "Business presentation" at bounding box center [556, 154] width 675 height 26
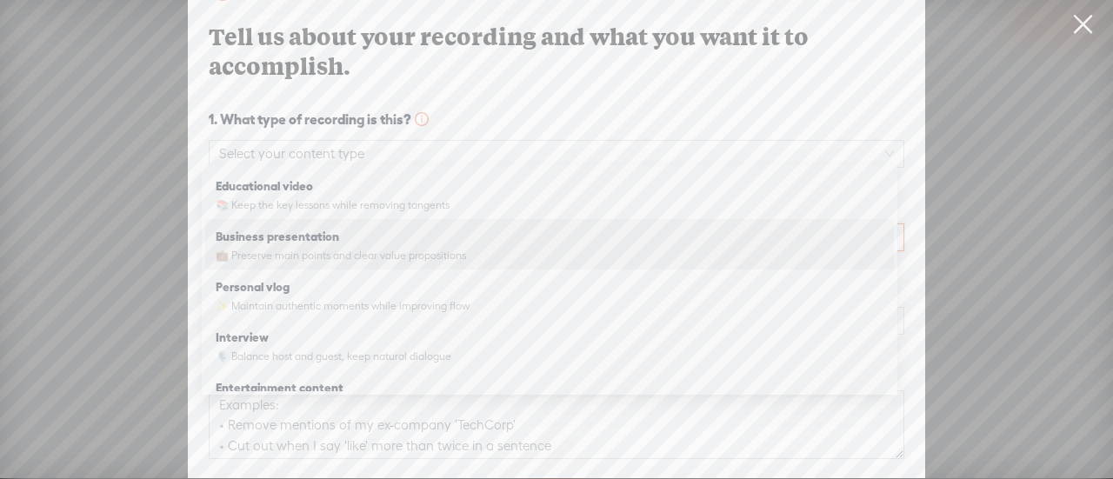
click at [285, 197] on strong "2. Where will you be sharing this?" at bounding box center [322, 202] width 226 height 21
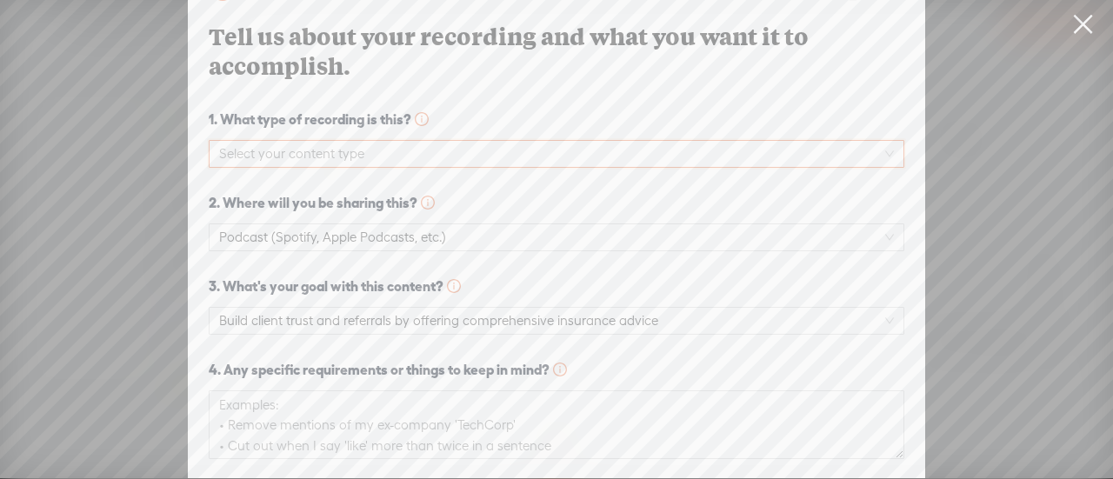
click at [341, 141] on input "search" at bounding box center [548, 154] width 658 height 26
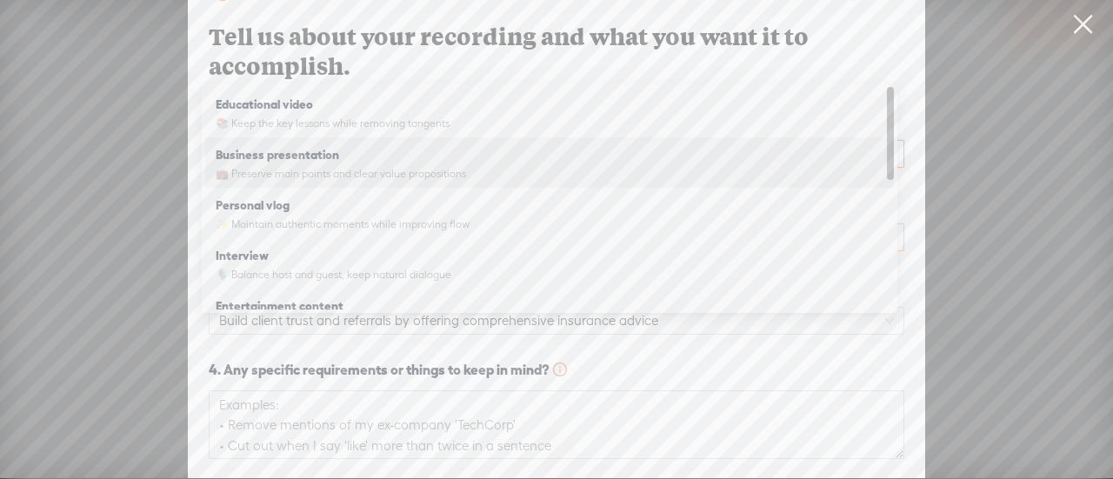
scroll to position [82, 0]
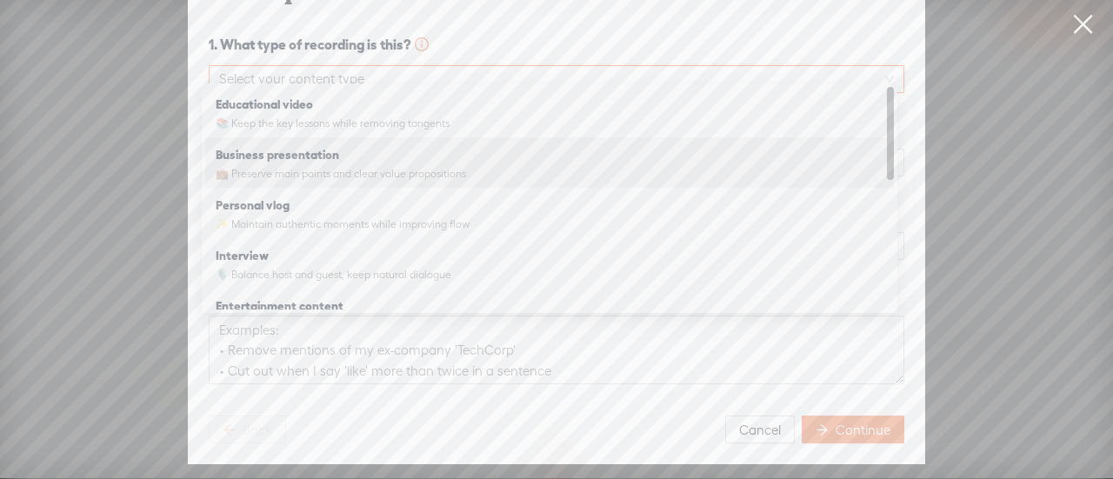
click at [270, 109] on strong "Educational video" at bounding box center [264, 104] width 97 height 14
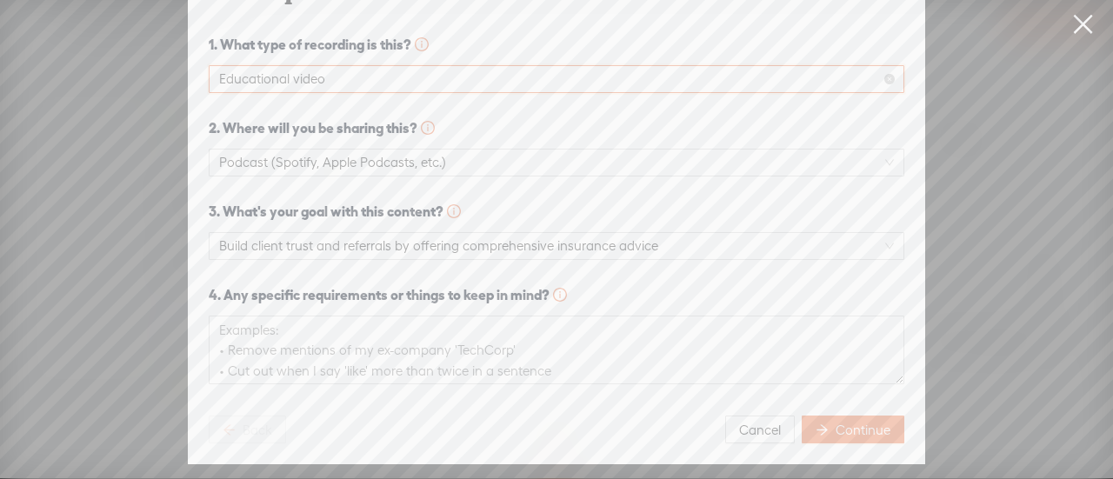
click at [326, 70] on span "Educational video" at bounding box center [556, 79] width 675 height 26
click at [310, 66] on span "Educational video" at bounding box center [556, 79] width 675 height 26
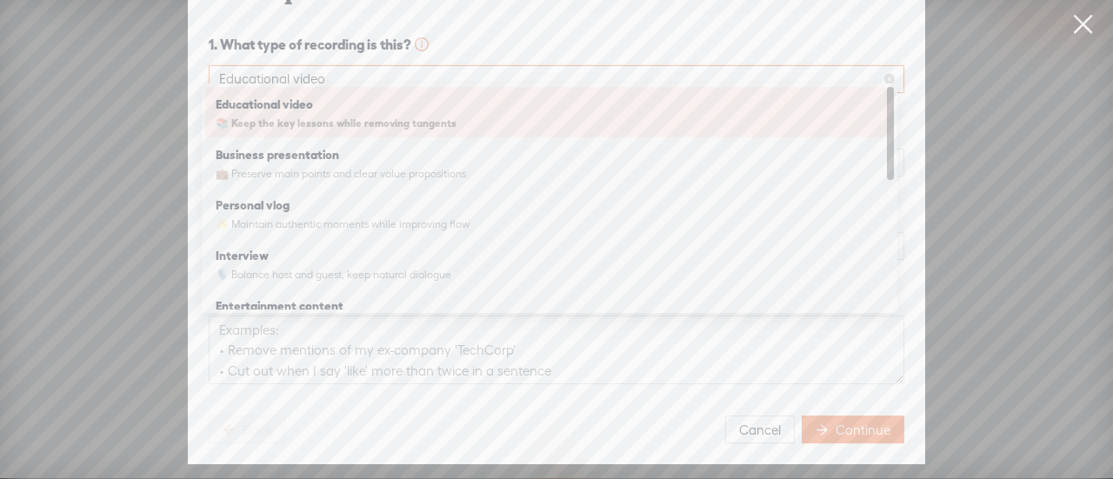
scroll to position [20, 0]
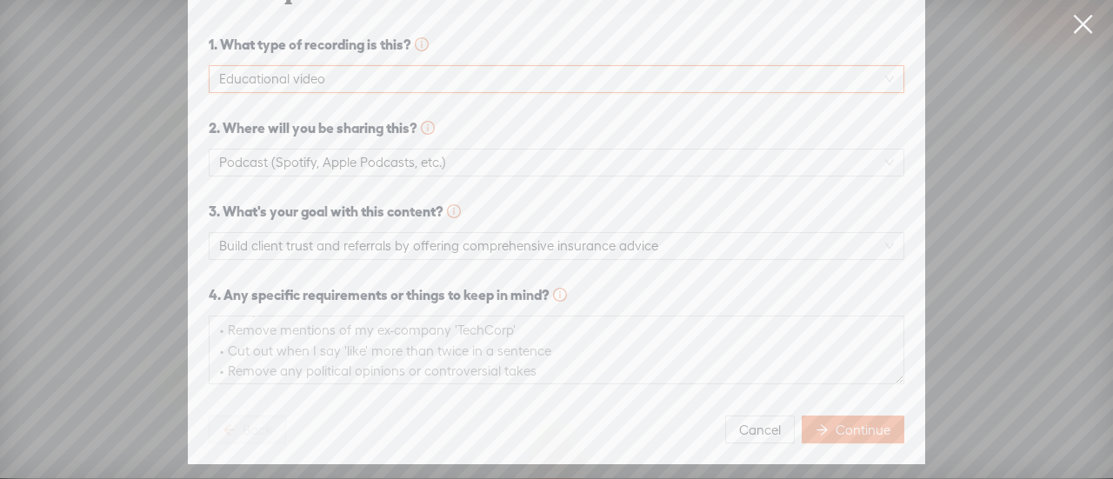
click at [878, 65] on div "Educational video Educational video" at bounding box center [557, 79] width 696 height 28
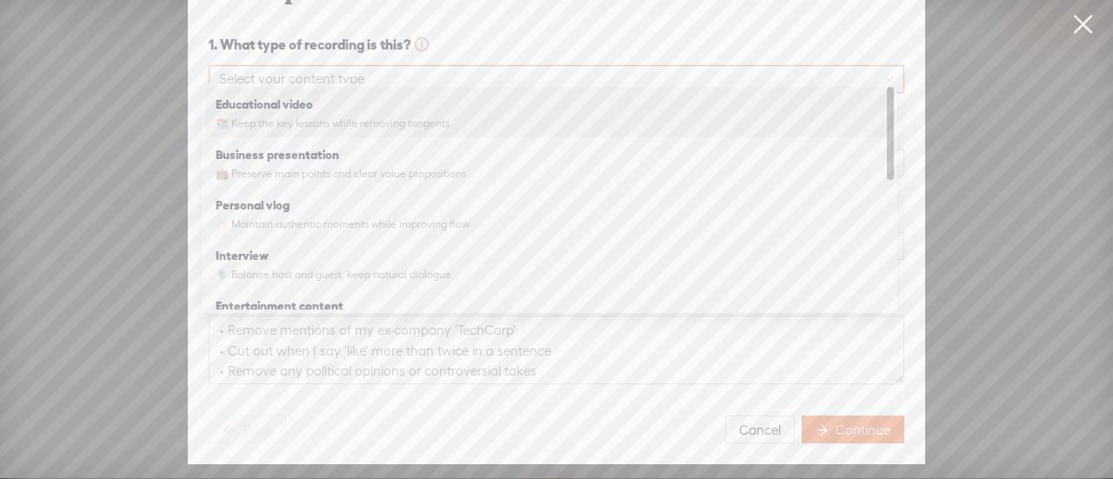
click at [310, 74] on input "search" at bounding box center [548, 79] width 658 height 26
click at [303, 113] on div "Educational video 📚 Keep the key lessons while removing tangents" at bounding box center [550, 111] width 668 height 43
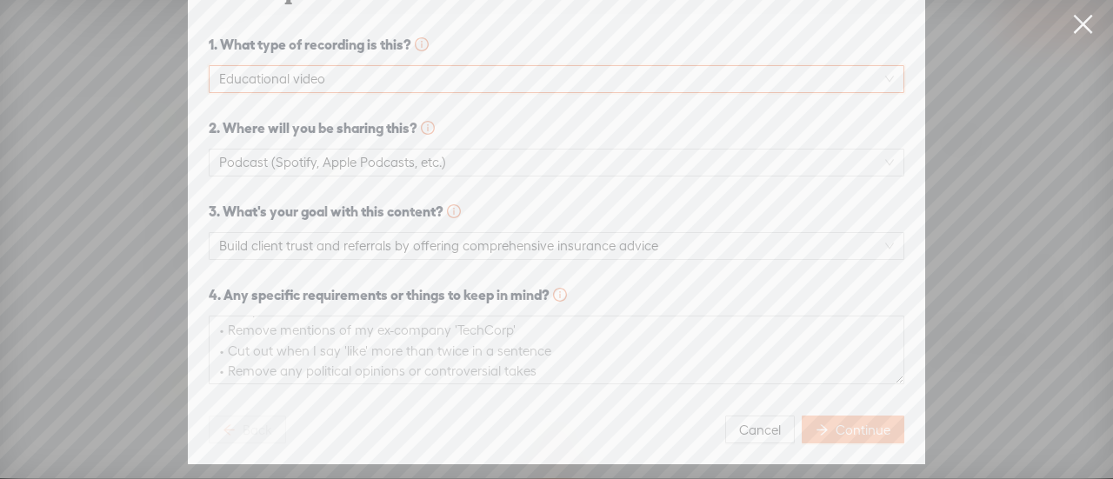
click at [836, 422] on span "Continue" at bounding box center [863, 430] width 55 height 17
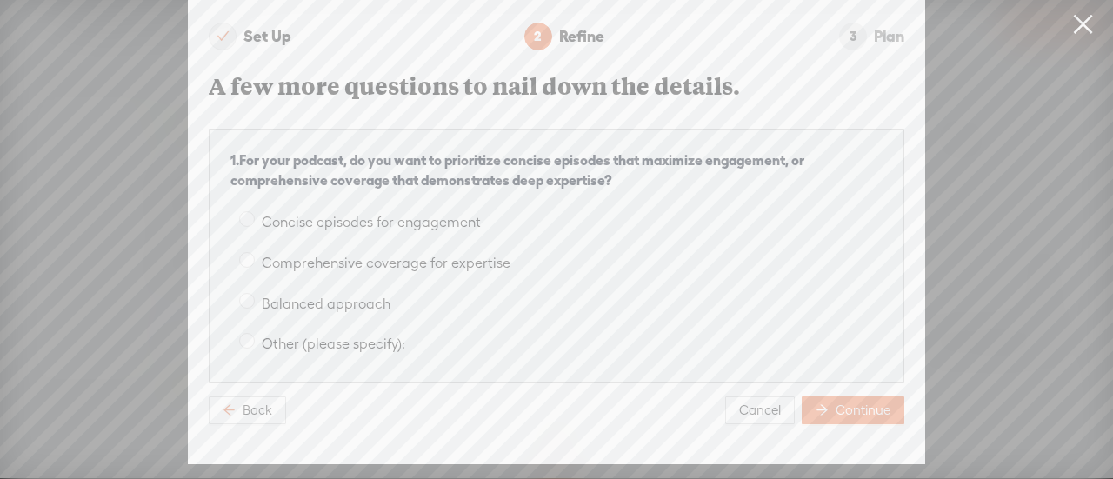
scroll to position [19, 0]
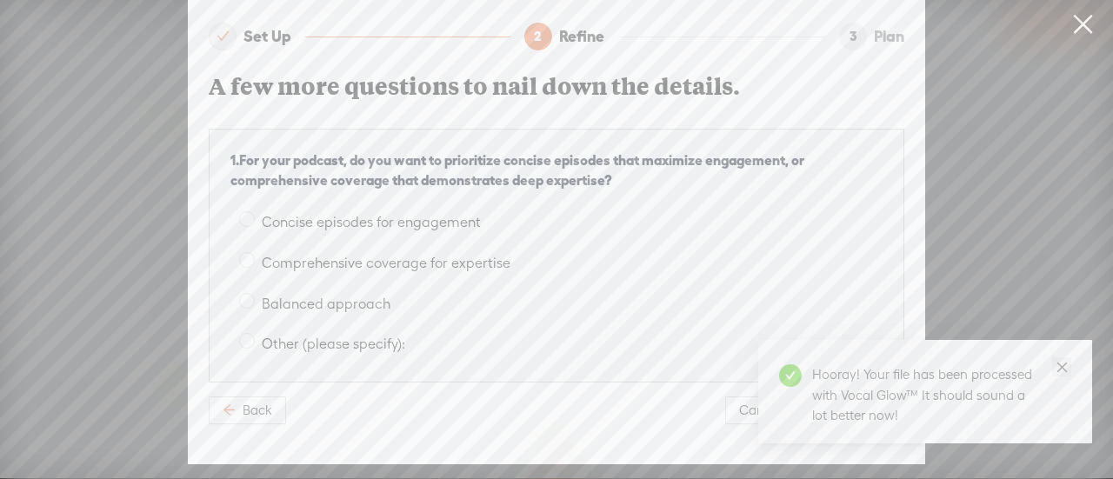
click at [1067, 366] on icon "close" at bounding box center [1062, 367] width 13 height 13
click at [1060, 363] on icon "close" at bounding box center [1062, 367] width 13 height 13
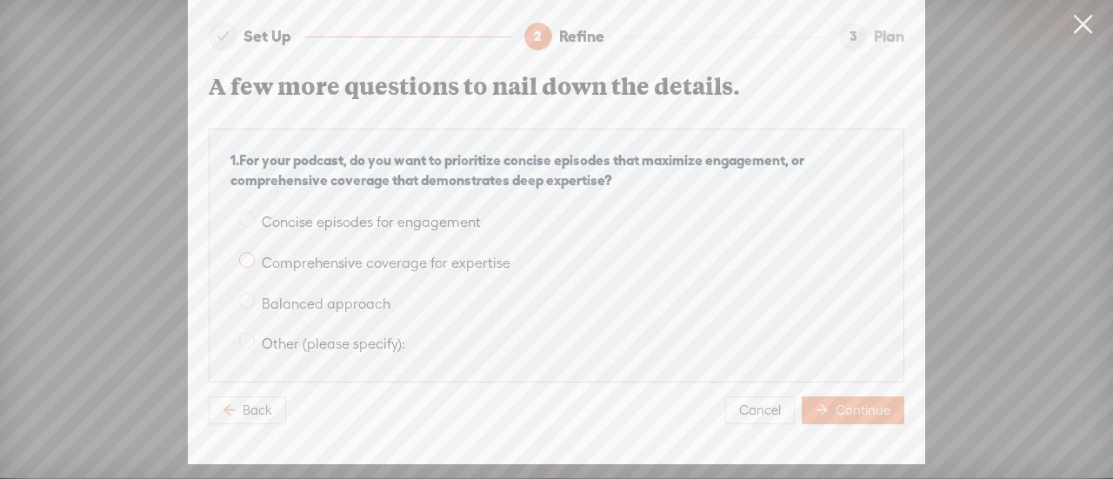
click at [244, 293] on span at bounding box center [247, 301] width 16 height 16
click at [244, 293] on input "Balanced approach" at bounding box center [247, 301] width 16 height 16
radio input "true"
click at [240, 252] on span at bounding box center [247, 260] width 16 height 16
click at [240, 252] on input "Comprehensive coverage for expertise" at bounding box center [247, 260] width 16 height 16
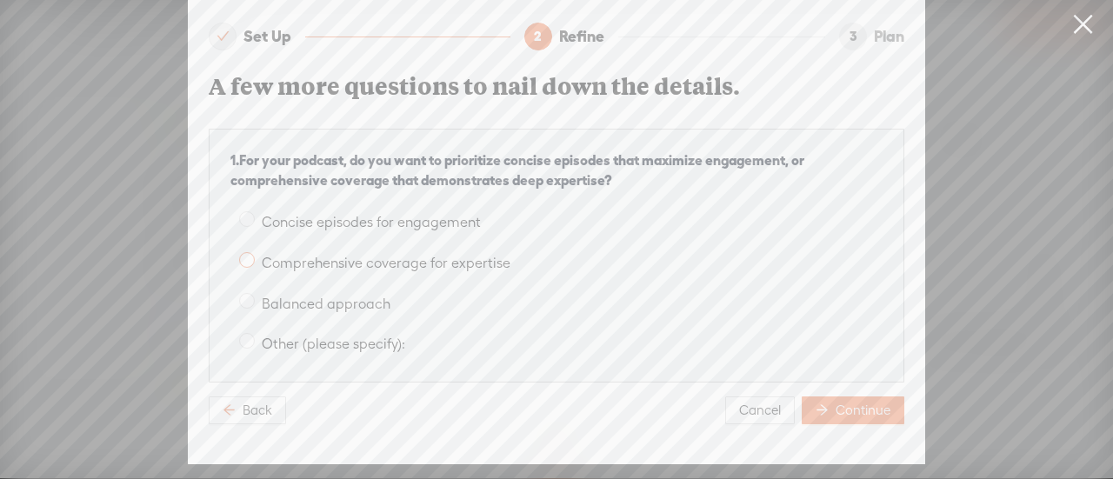
radio input "true"
click at [842, 409] on button "Continue" at bounding box center [853, 411] width 103 height 28
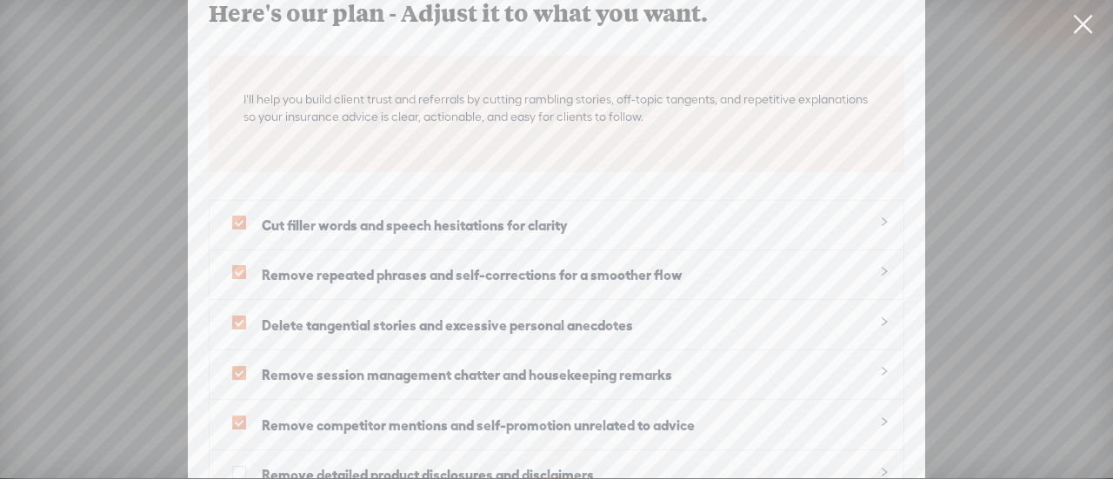
scroll to position [87, 0]
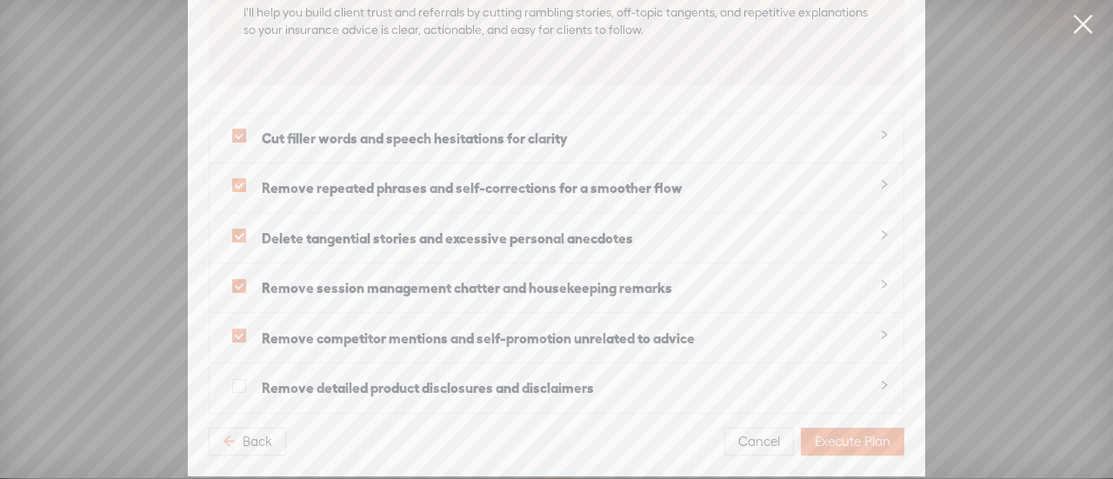
click at [833, 433] on span "Execute Plan" at bounding box center [853, 441] width 76 height 17
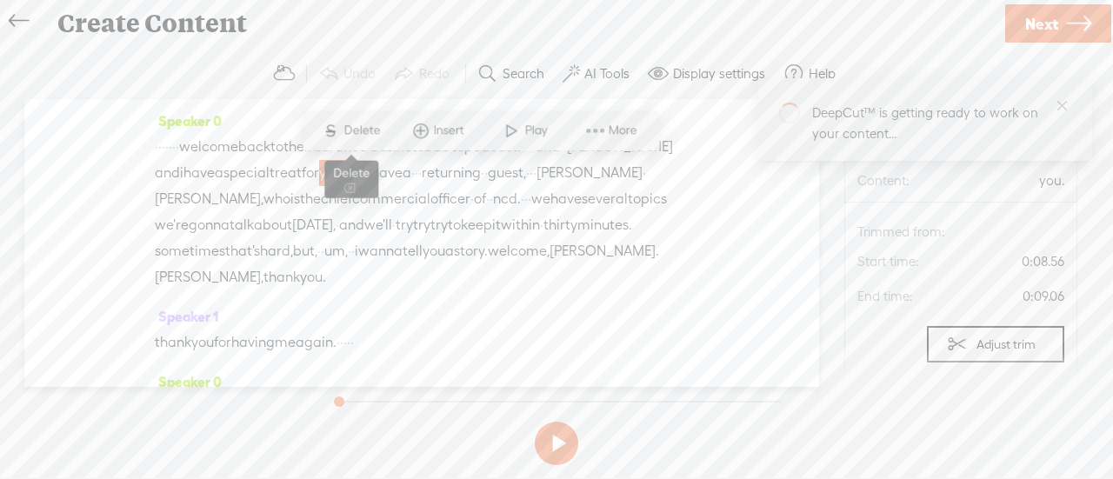
scroll to position [0, 0]
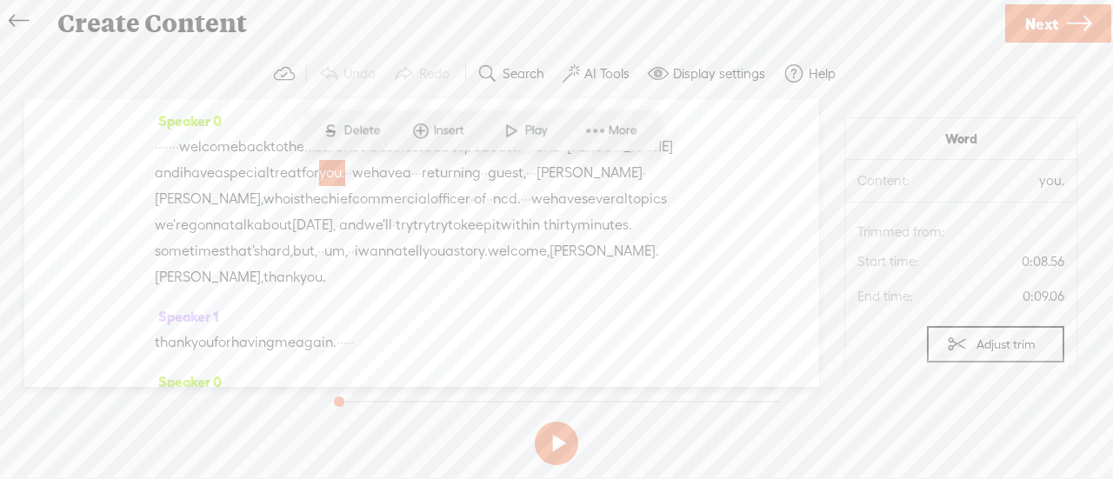
click at [0, 0] on div at bounding box center [0, 0] width 0 height 0
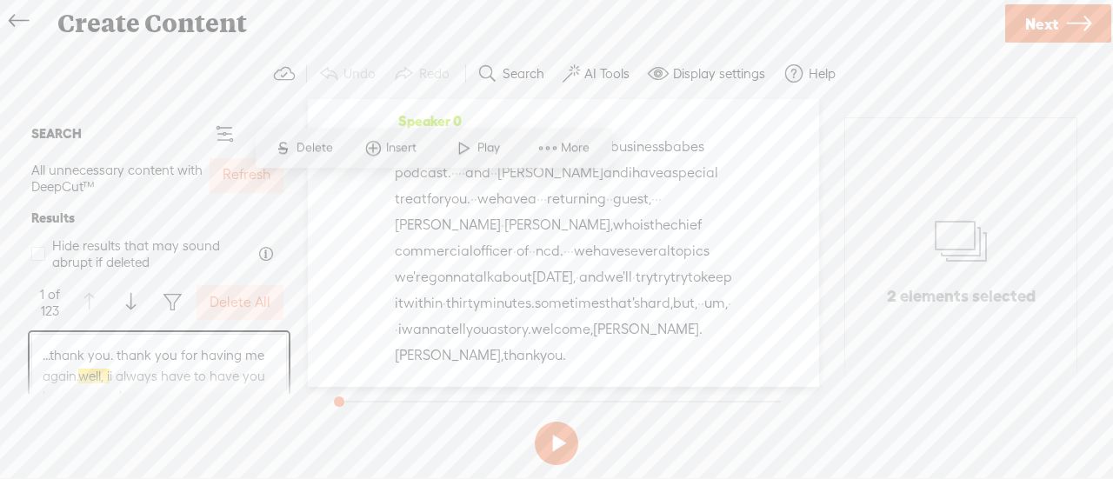
scroll to position [348, 0]
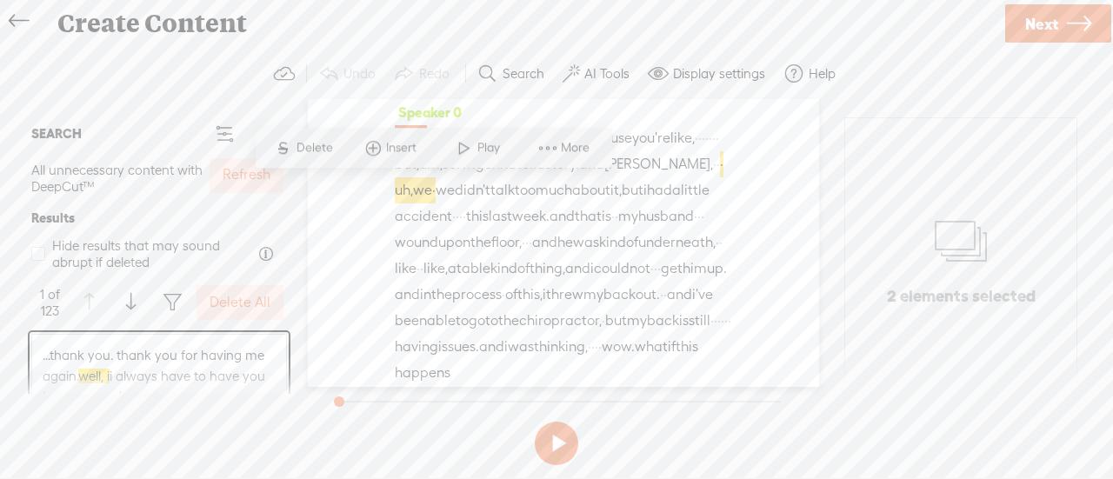
click at [658, 171] on div "Speaker 0 well, i i · always have to have you because you're like, · · · · · · …" at bounding box center [563, 249] width 337 height 300
click at [310, 153] on span "Delete" at bounding box center [317, 147] width 41 height 17
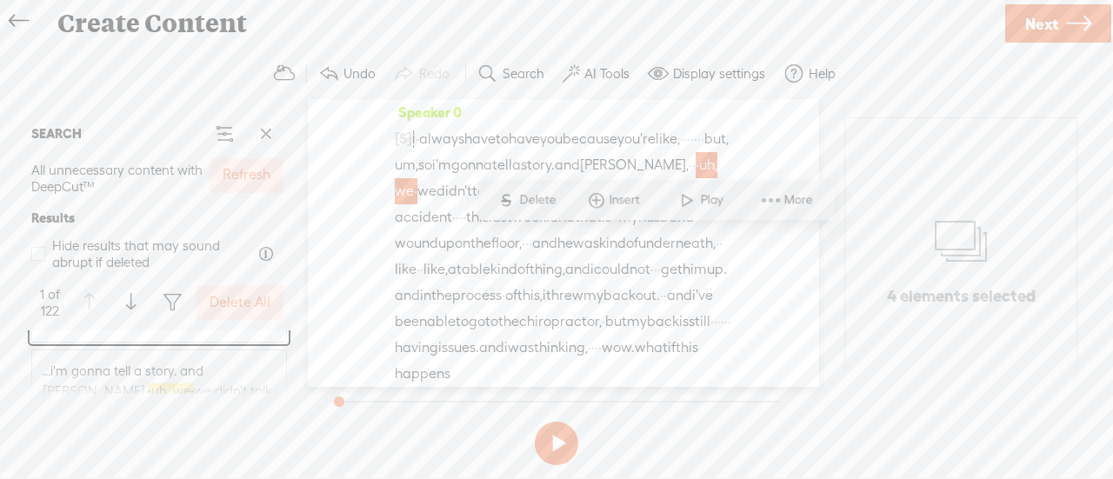
scroll to position [400, 0]
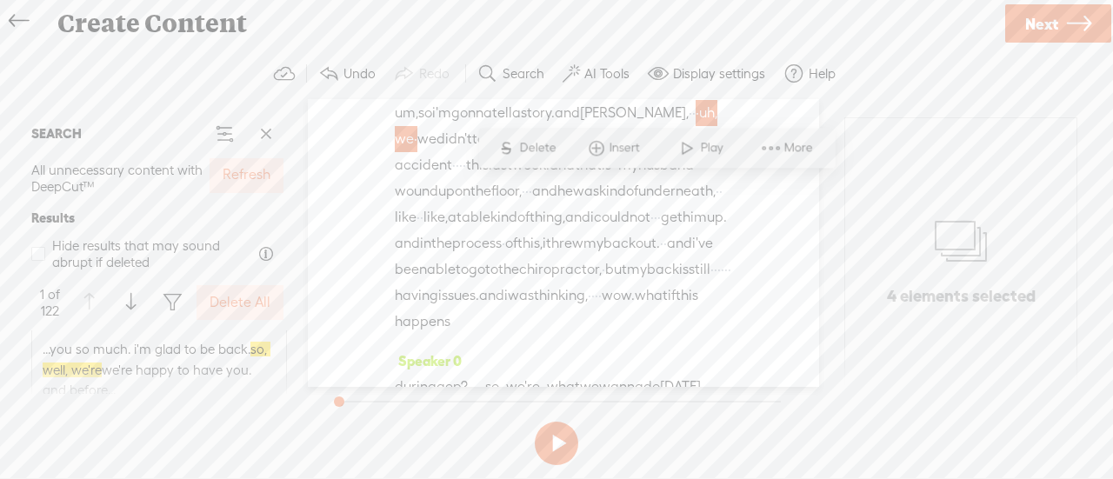
click at [231, 307] on label "Delete All" at bounding box center [240, 303] width 61 height 18
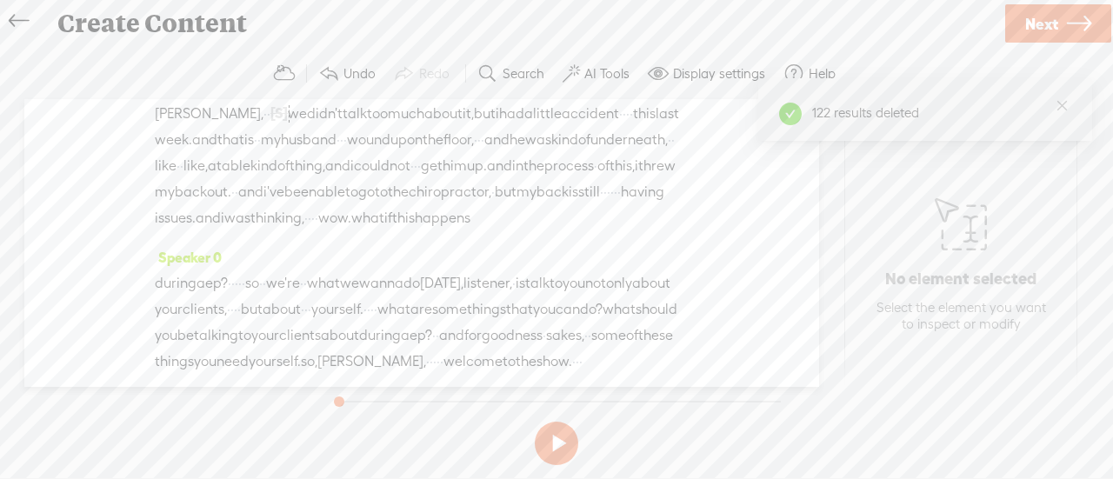
click at [1066, 105] on icon "close" at bounding box center [1062, 105] width 13 height 13
click at [602, 78] on label "AI Tools" at bounding box center [606, 73] width 45 height 17
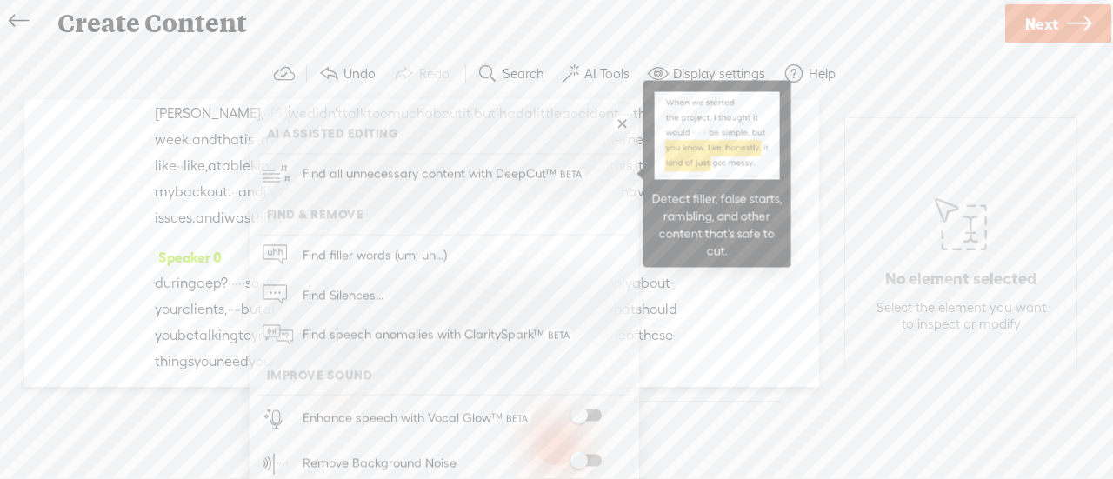
click at [448, 173] on span "Find all unnecessary content with DeepCut™" at bounding box center [443, 174] width 295 height 41
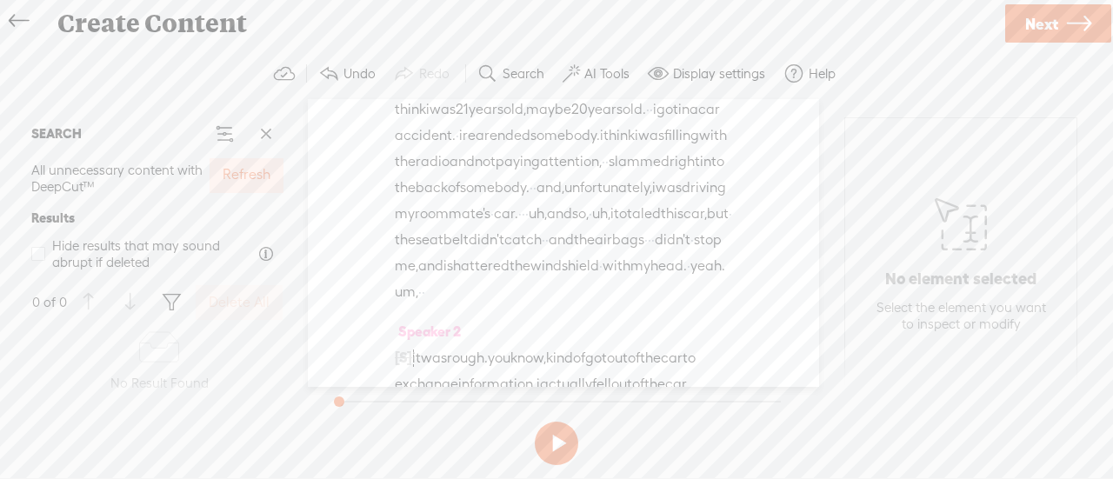
scroll to position [1217, 0]
click at [608, 72] on label "AI Tools" at bounding box center [606, 73] width 45 height 17
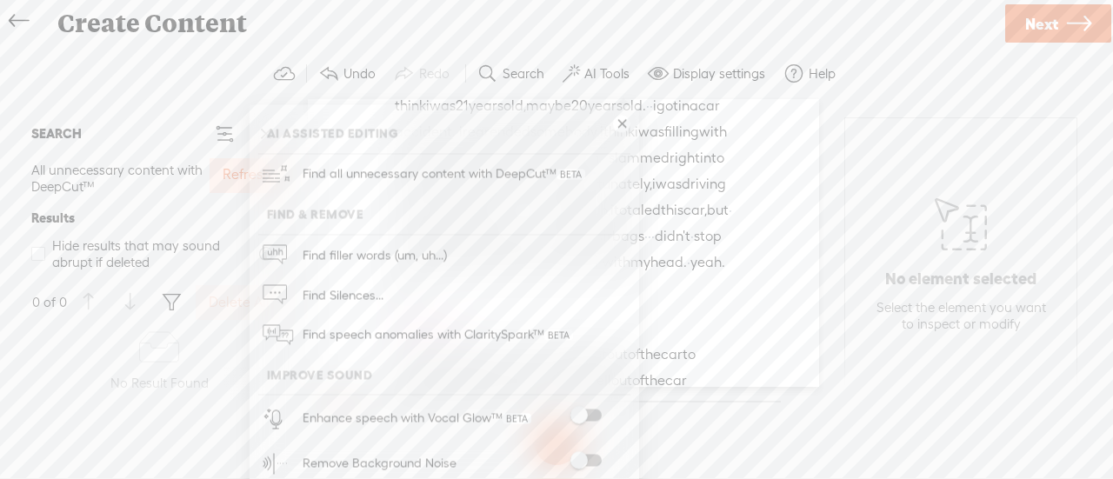
click at [398, 338] on span "Find speech anomalies with ClaritySpark™" at bounding box center [437, 335] width 283 height 41
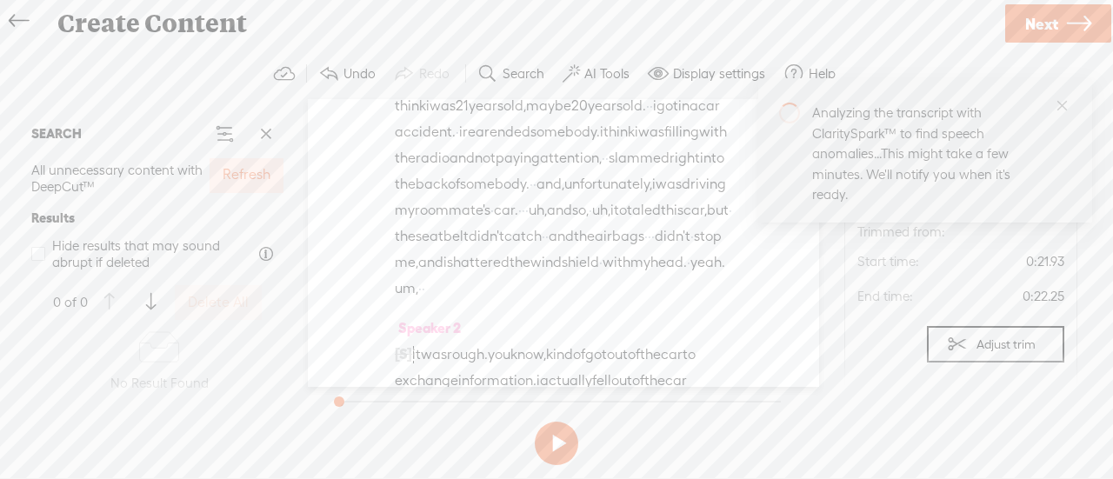
scroll to position [113, 0]
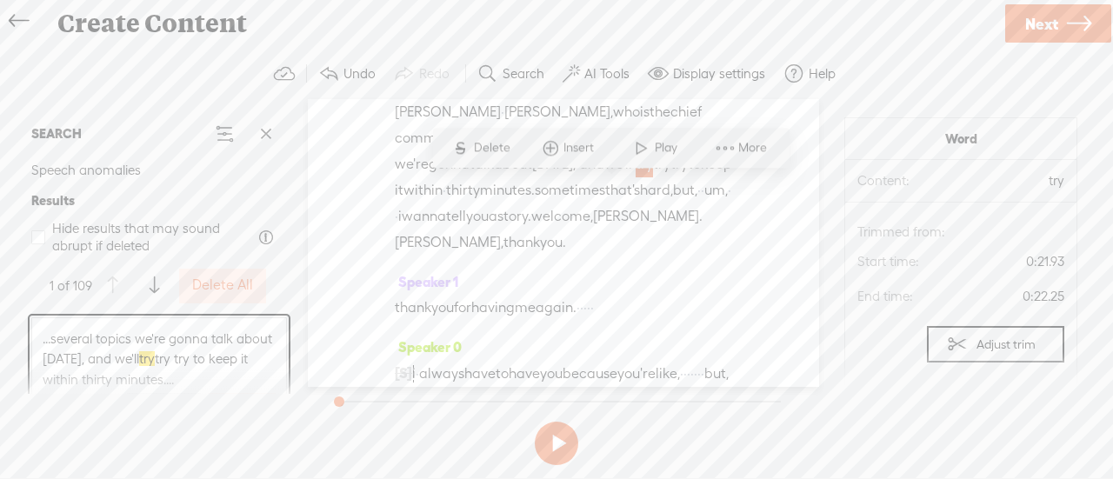
click at [235, 284] on label "Delete All" at bounding box center [222, 286] width 61 height 18
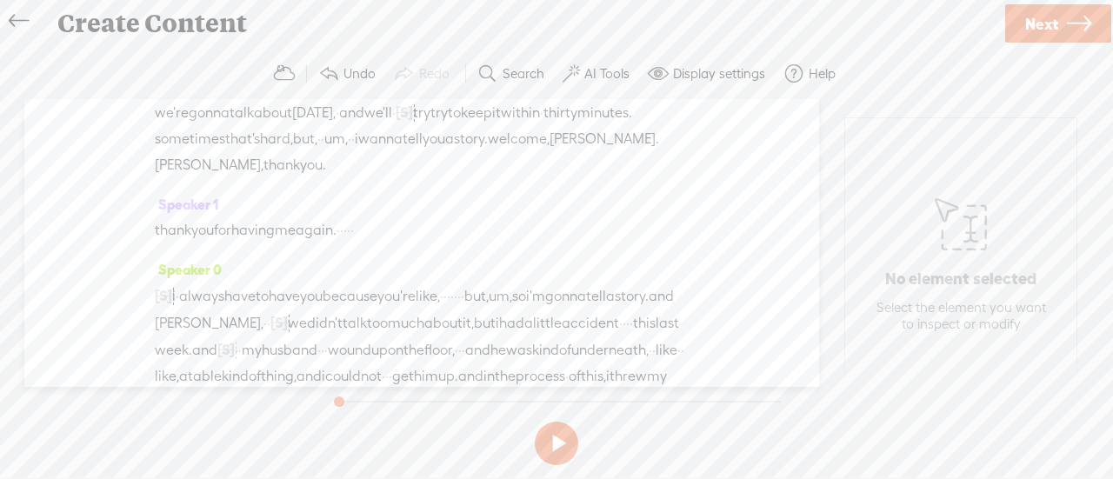
click at [604, 70] on label "AI Tools" at bounding box center [606, 73] width 45 height 17
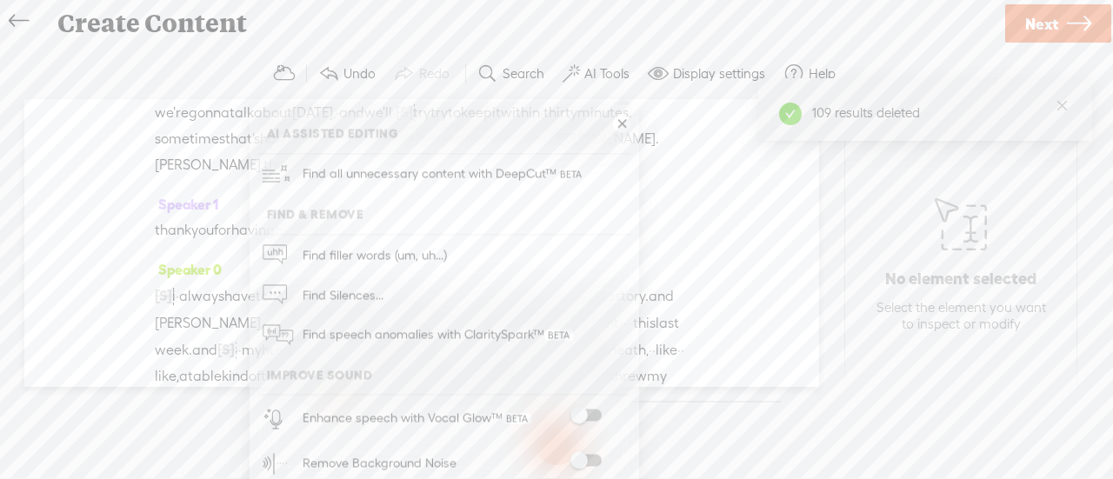
click at [467, 170] on span "Find all unnecessary content with DeepCut™" at bounding box center [443, 174] width 295 height 41
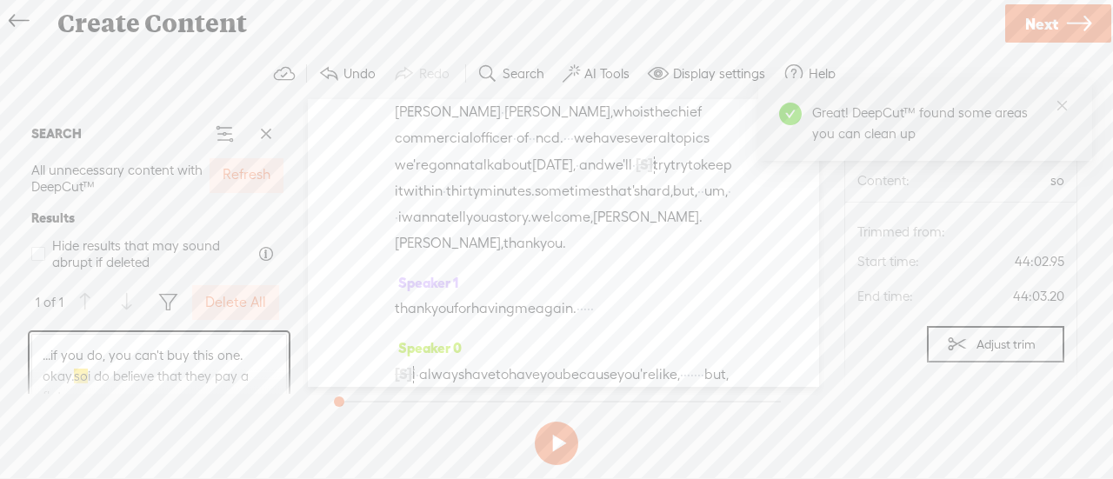
scroll to position [22973, 0]
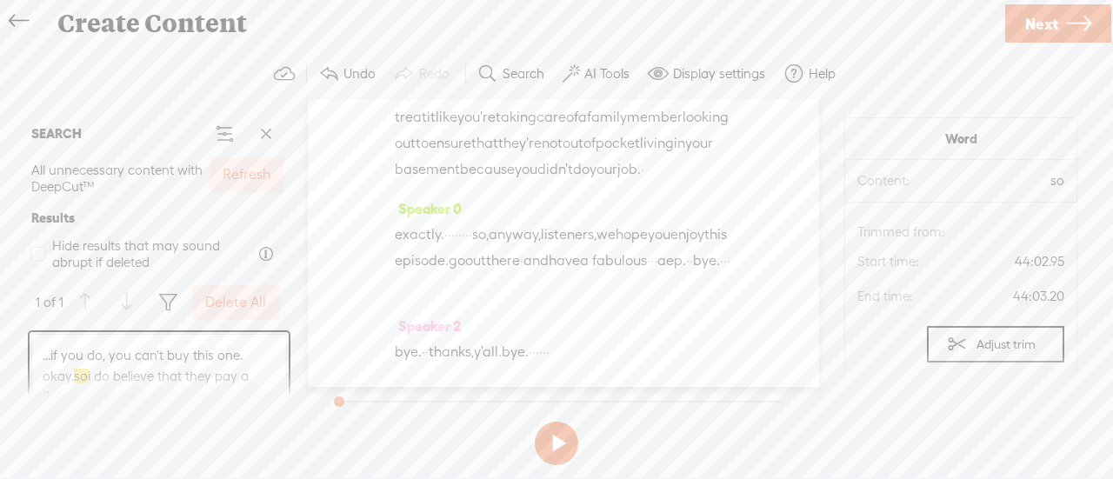
click at [224, 303] on label "Delete All" at bounding box center [235, 303] width 61 height 18
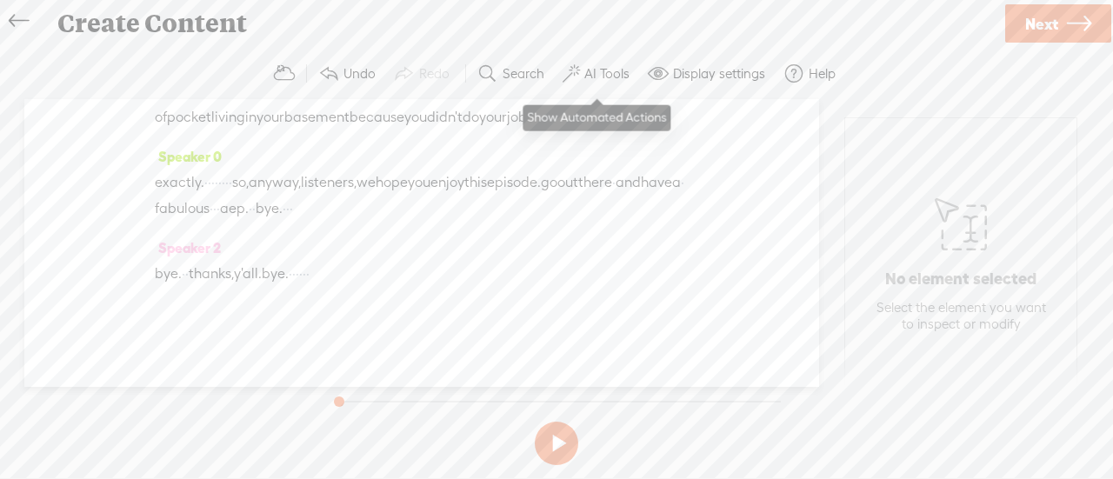
click at [599, 77] on label "AI Tools" at bounding box center [606, 73] width 45 height 17
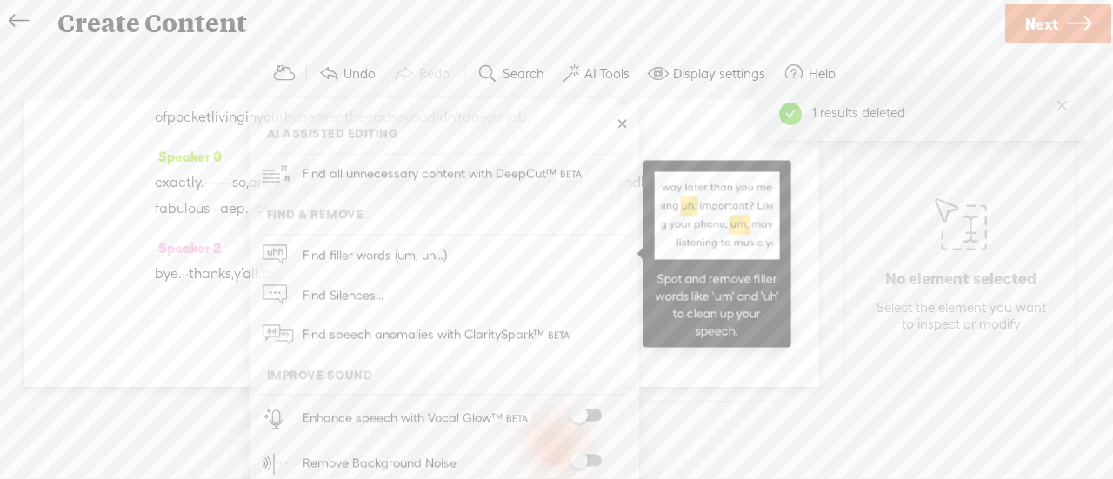
click at [363, 251] on span "Find filler words (um, uh...)" at bounding box center [374, 255] width 157 height 39
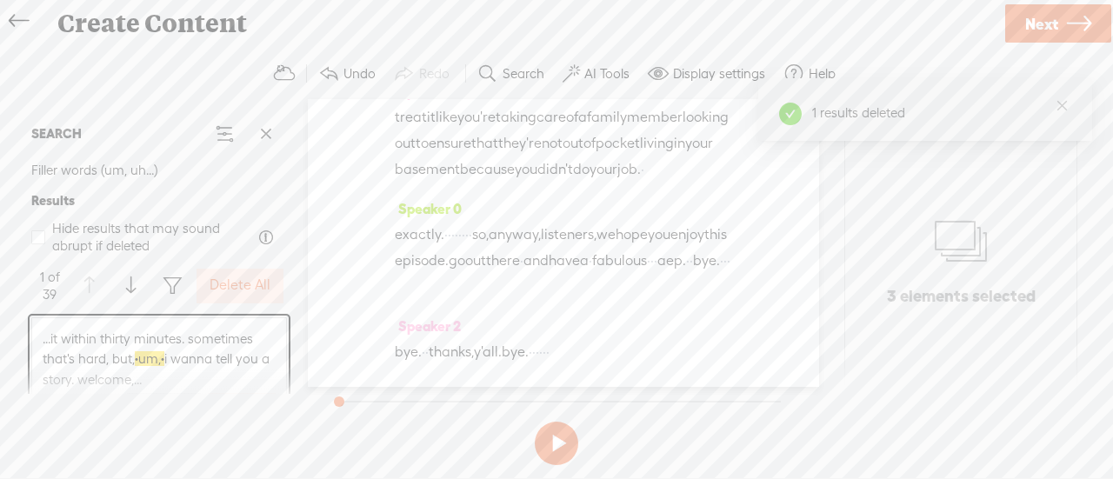
click at [228, 279] on label "Delete All" at bounding box center [240, 286] width 61 height 18
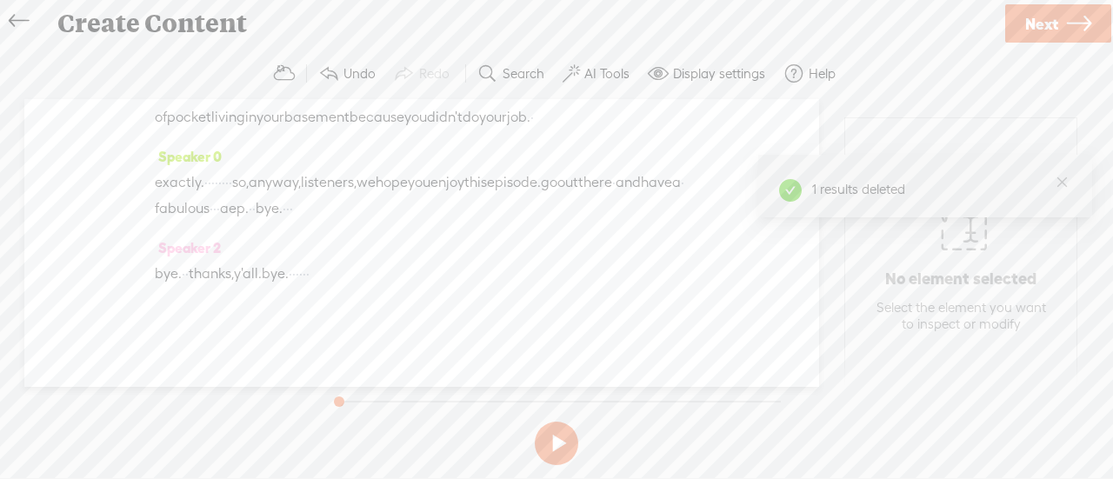
click at [1065, 182] on link "Close" at bounding box center [1061, 181] width 19 height 19
click at [605, 70] on label "AI Tools" at bounding box center [606, 73] width 45 height 17
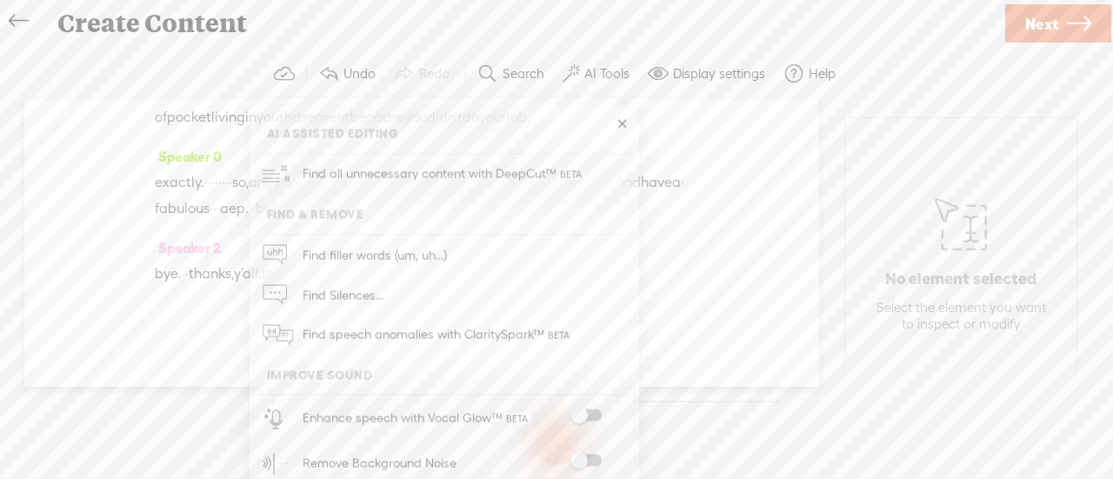
scroll to position [600, 0]
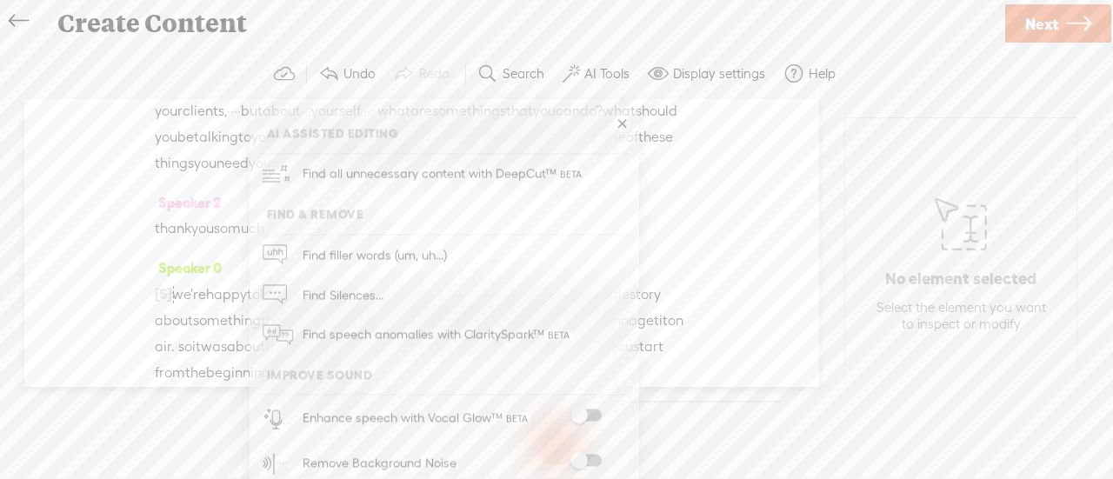
click at [377, 337] on span "Find speech anomalies with ClaritySpark™" at bounding box center [437, 335] width 283 height 41
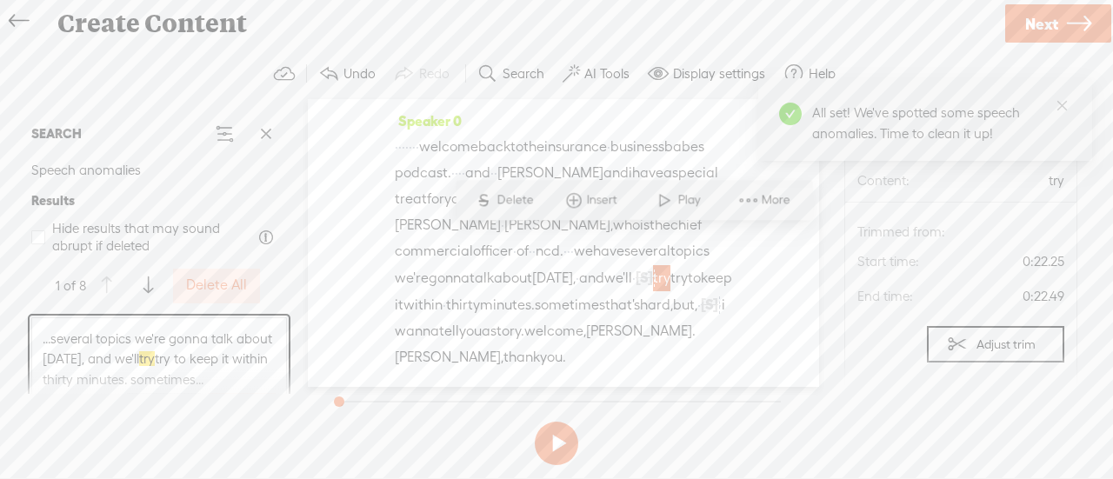
scroll to position [61, 0]
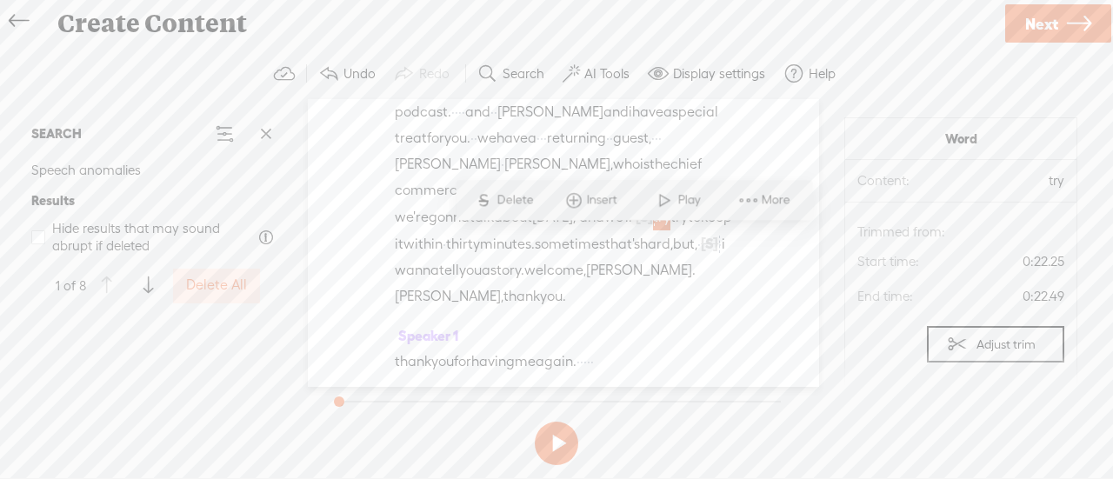
click at [212, 287] on label "Delete All" at bounding box center [216, 286] width 61 height 18
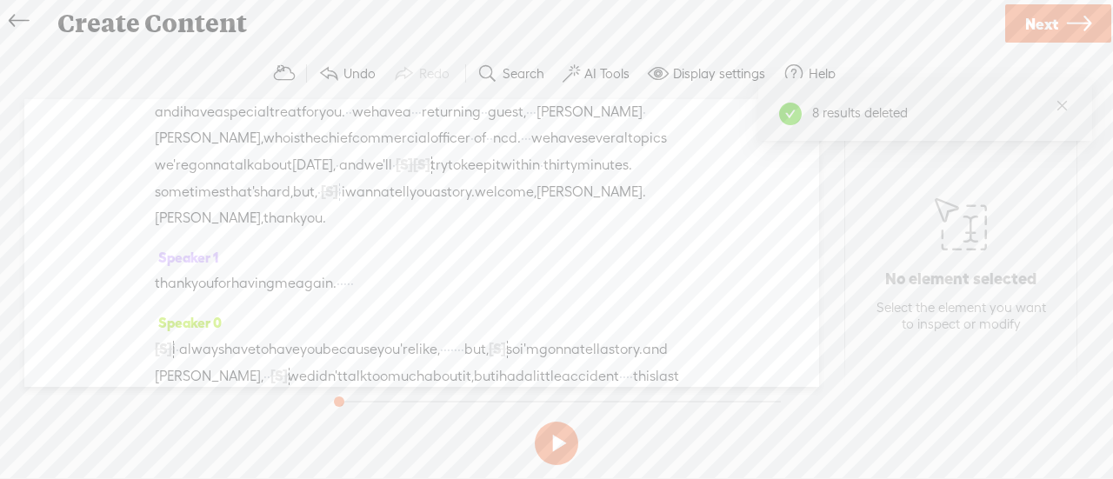
scroll to position [496, 0]
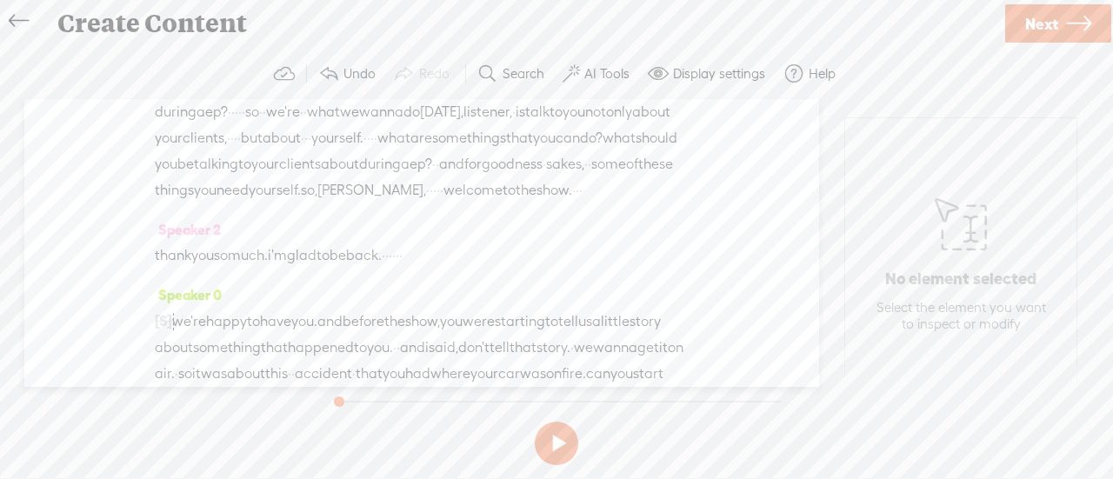
click at [424, 203] on span "jamieson," at bounding box center [371, 190] width 109 height 26
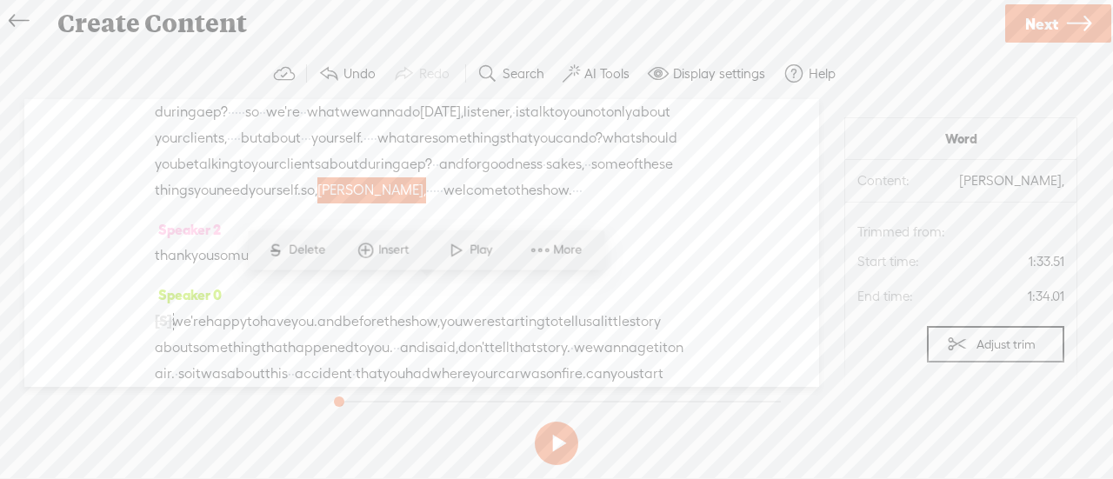
click at [800, 205] on div "Speaker 0 · · · · · · · welcome back to the insurance · business babes podcast.…" at bounding box center [421, 243] width 795 height 288
click at [591, 70] on label "AI Tools" at bounding box center [606, 73] width 45 height 17
click at [599, 68] on label "AI Tools" at bounding box center [606, 73] width 45 height 17
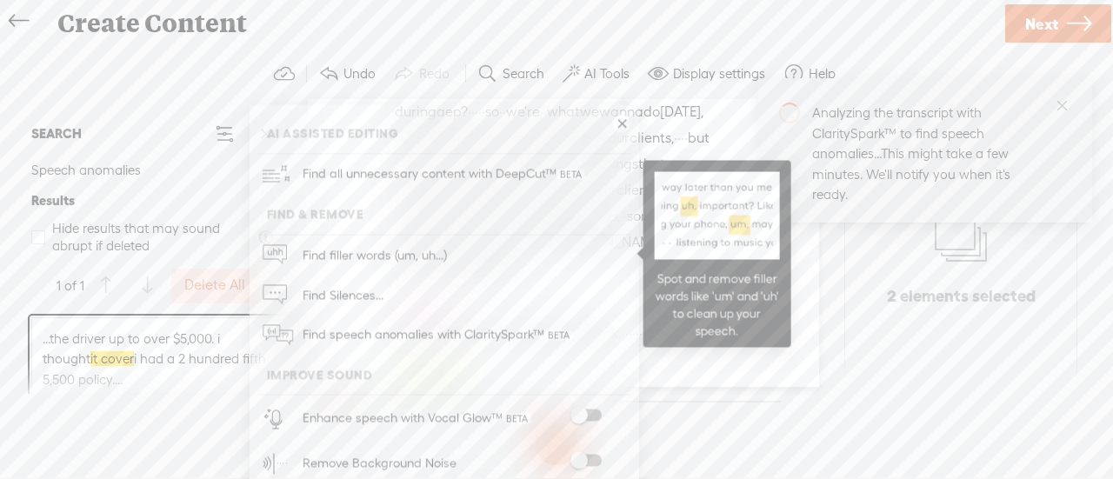
scroll to position [25635, 0]
